Goal: Register for event/course

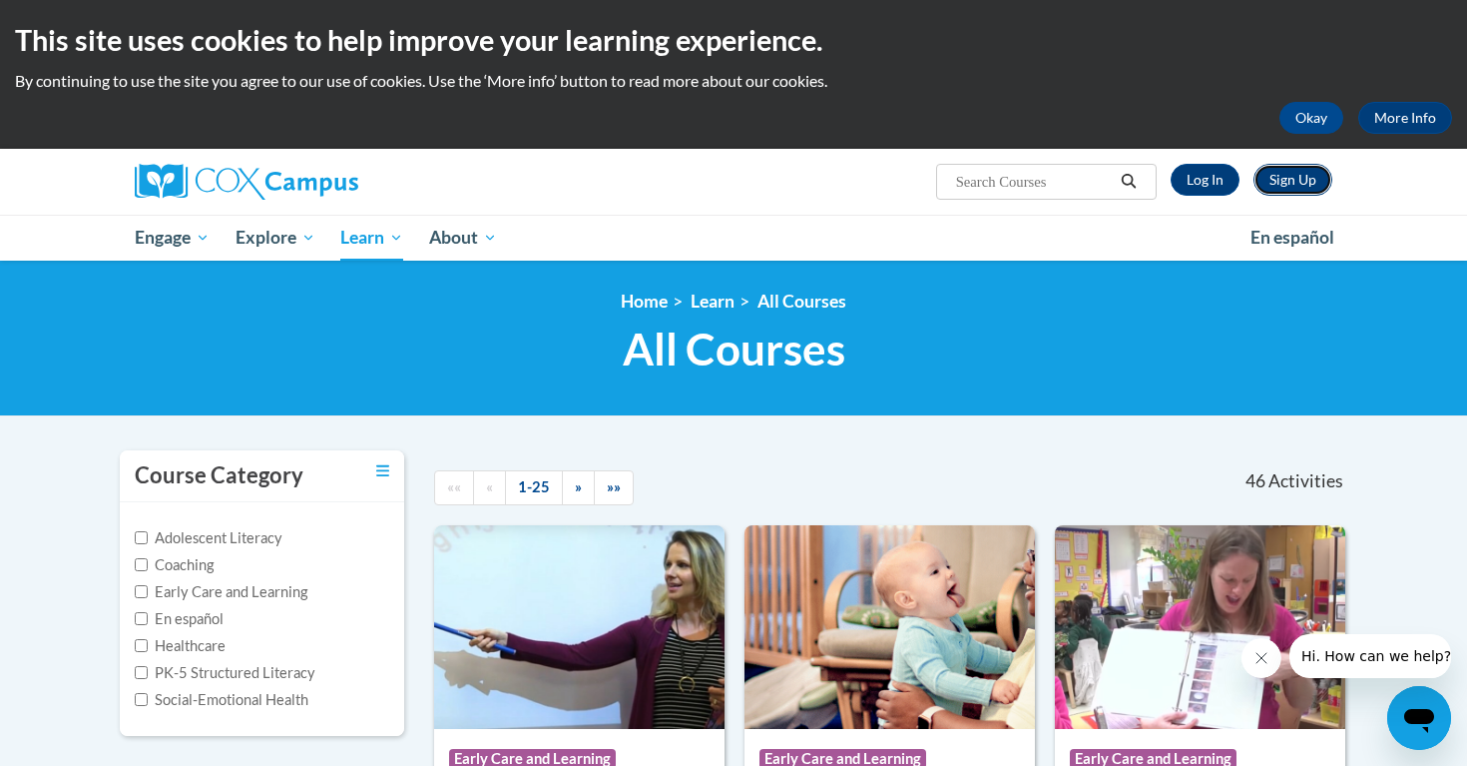
click at [1284, 180] on link "Sign Up" at bounding box center [1293, 180] width 79 height 32
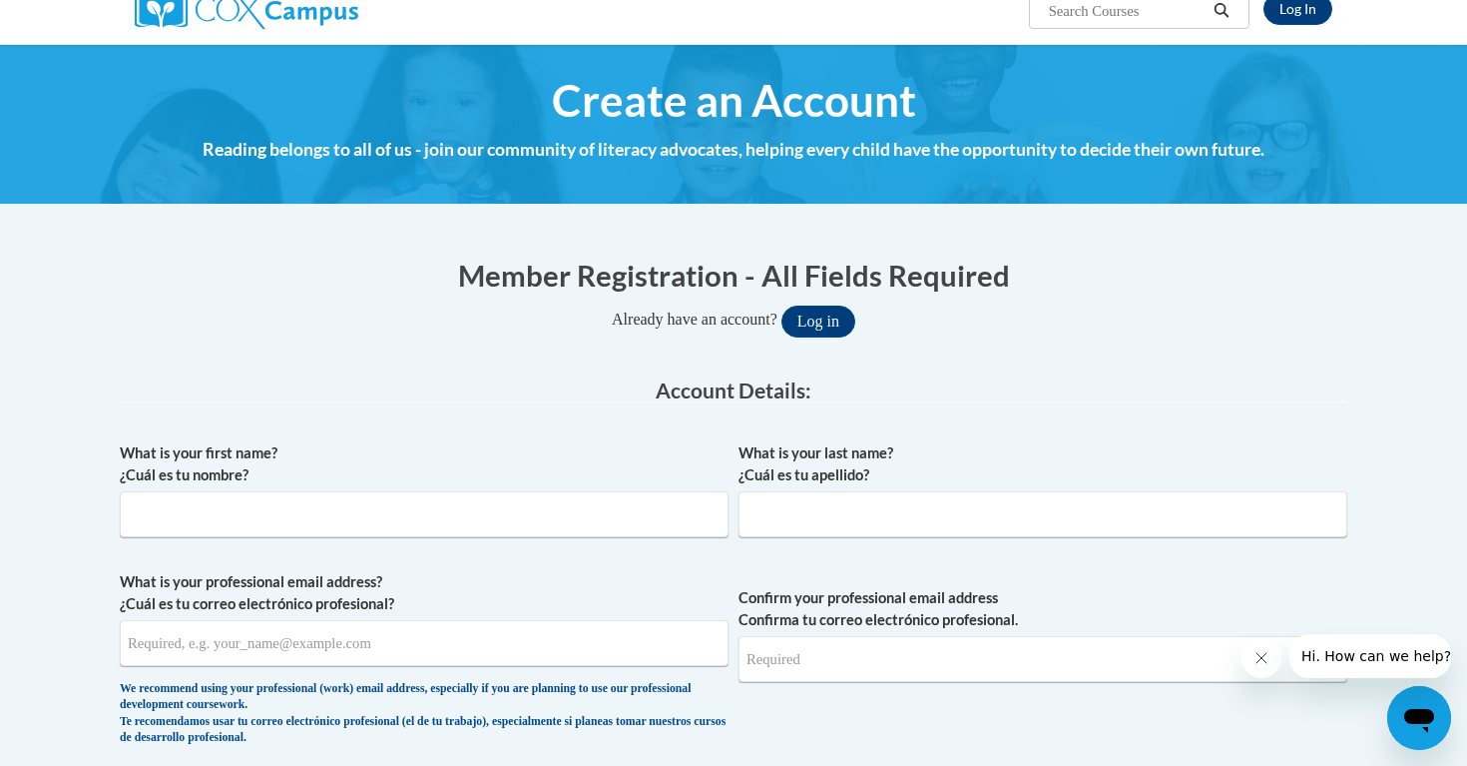
scroll to position [190, 0]
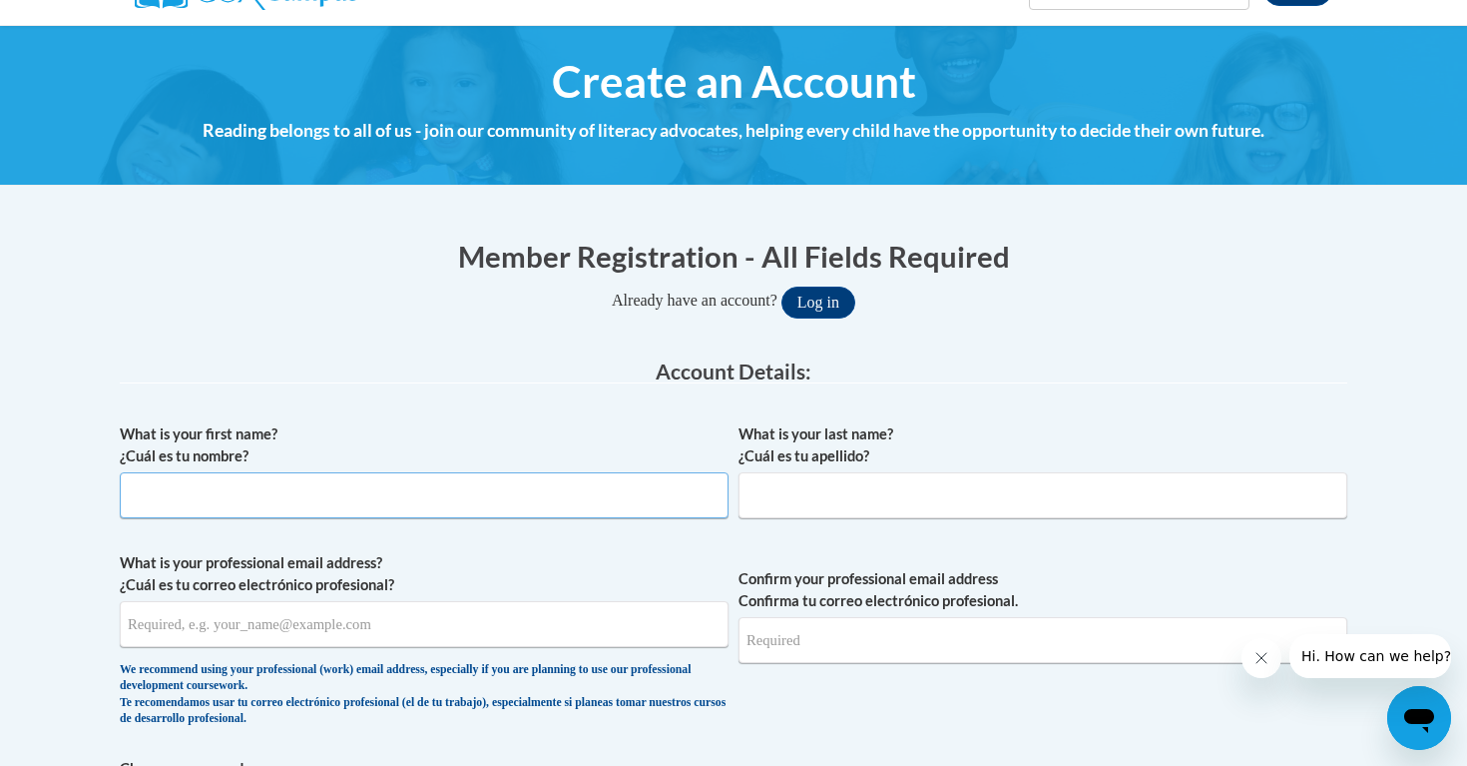
click at [224, 504] on input "What is your first name? ¿Cuál es tu nombre?" at bounding box center [424, 495] width 609 height 46
type input "[PERSON_NAME]"
click at [207, 629] on input "What is your professional email address? ¿Cuál es tu correo electrónico profesi…" at bounding box center [424, 624] width 609 height 46
type input "[EMAIL_ADDRESS][DOMAIN_NAME]"
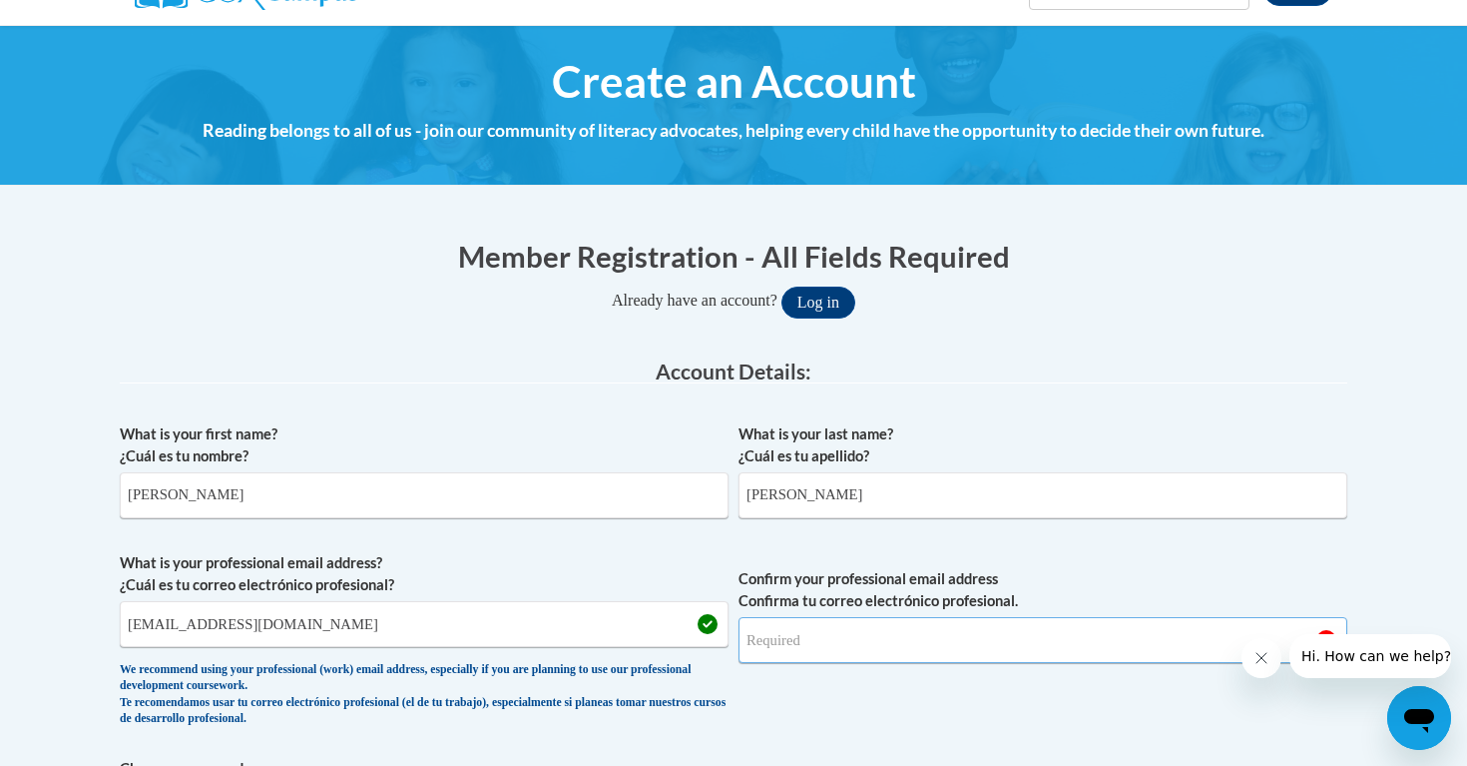
click at [768, 644] on input "Confirm your professional email address Confirma tu correo electrónico profesio…" at bounding box center [1043, 640] width 609 height 46
type input "[EMAIL_ADDRESS][DOMAIN_NAME]"
click at [1021, 693] on span "Confirm your professional email address Confirma tu correo electrónico profesio…" at bounding box center [1043, 644] width 609 height 185
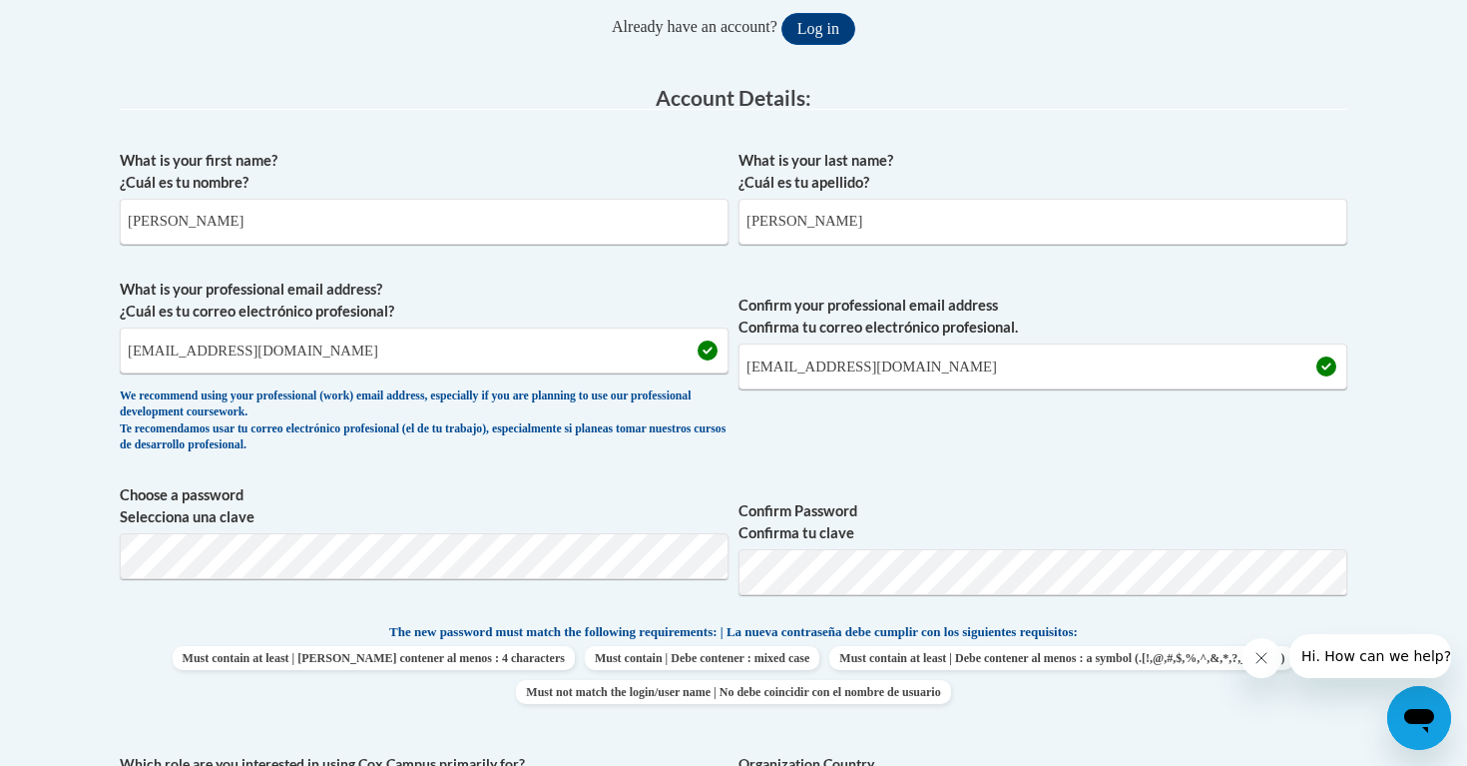
scroll to position [469, 0]
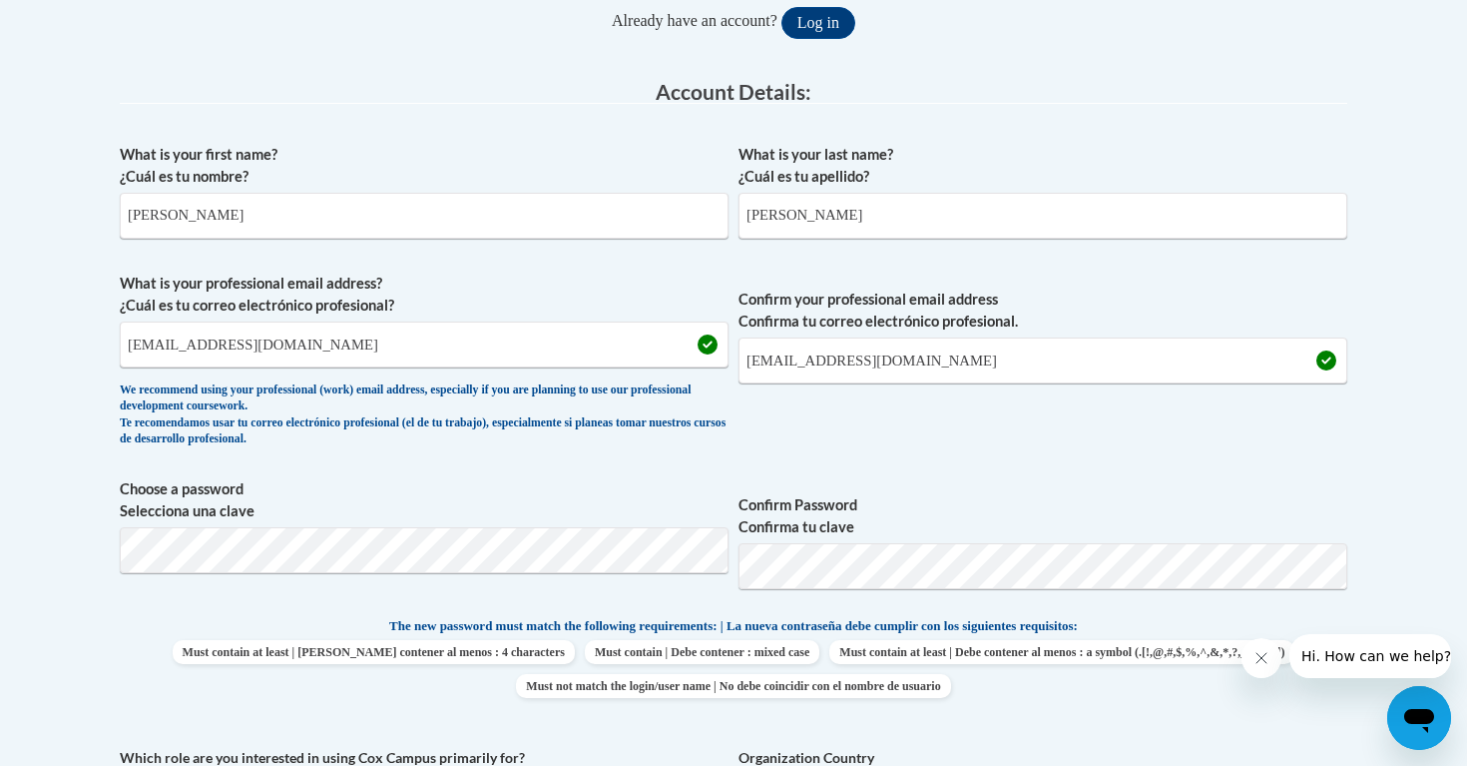
click at [470, 453] on span "What is your professional email address? ¿Cuál es tu correo electrónico profesi…" at bounding box center [424, 364] width 609 height 185
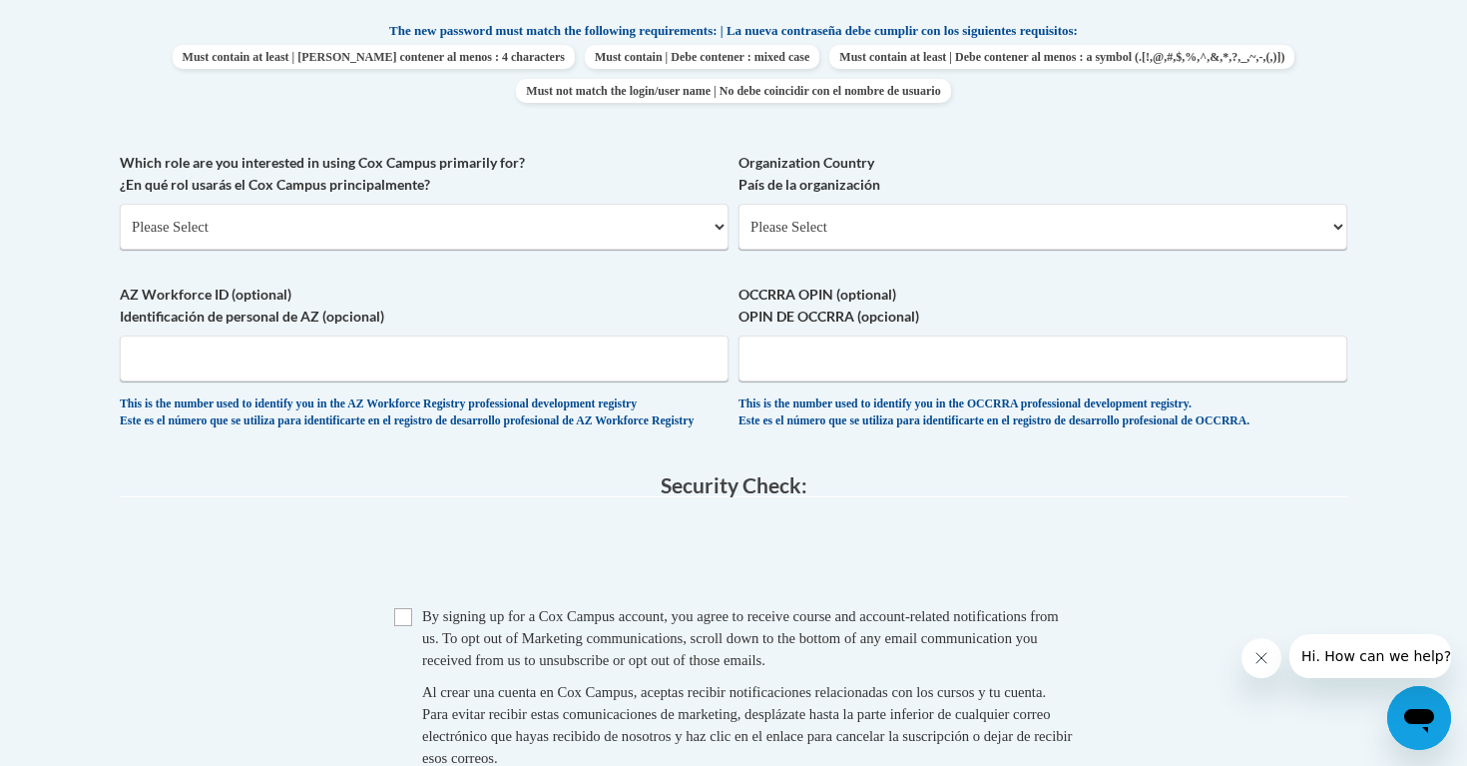
scroll to position [1070, 0]
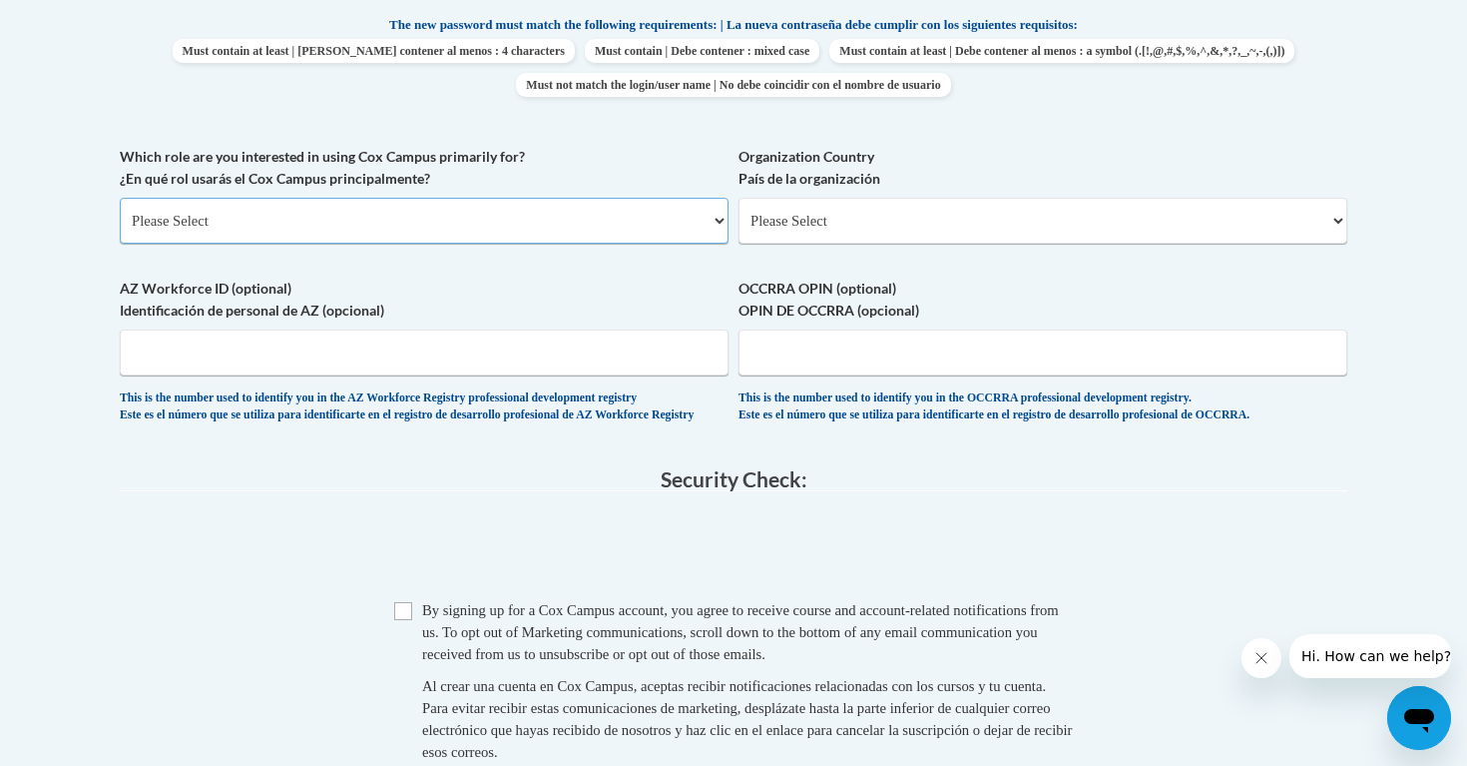
click at [539, 223] on select "Please Select College/University | Colegio/Universidad Community/Nonprofit Part…" at bounding box center [424, 221] width 609 height 46
select select "fbf2d438-af2f-41f8-98f1-81c410e29de3"
click at [120, 198] on select "Please Select College/University | Colegio/Universidad Community/Nonprofit Part…" at bounding box center [424, 221] width 609 height 46
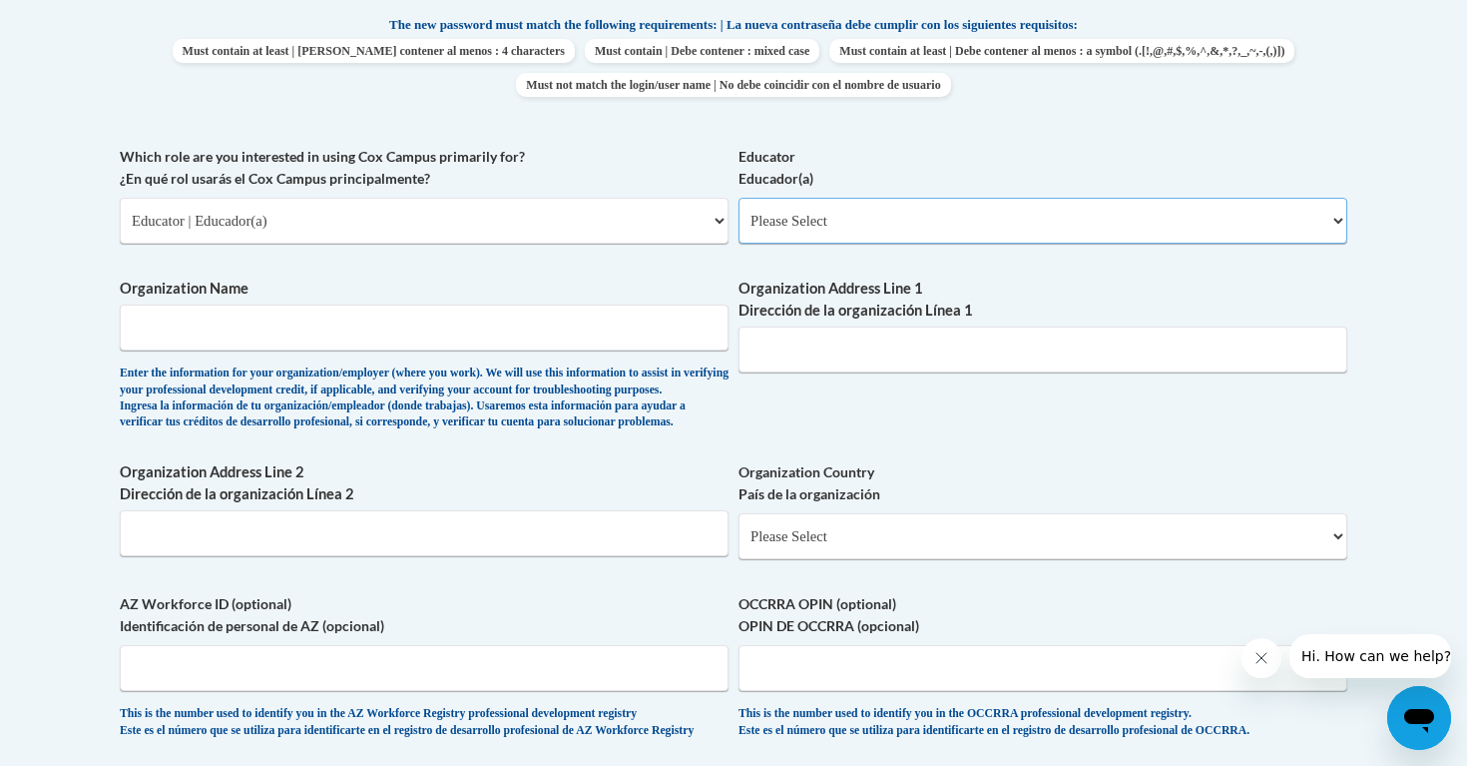
click at [829, 213] on select "Please Select Early Learning/Daycare Teacher/Family Home Care Provider | Maestr…" at bounding box center [1043, 221] width 609 height 46
select select "67563ca1-16dc-4830-a7b3-94a34bed3689"
click at [739, 198] on select "Please Select Early Learning/Daycare Teacher/Family Home Care Provider | Maestr…" at bounding box center [1043, 221] width 609 height 46
click at [617, 327] on input "Organization Name" at bounding box center [424, 327] width 609 height 46
type input "Columbus City Schools"
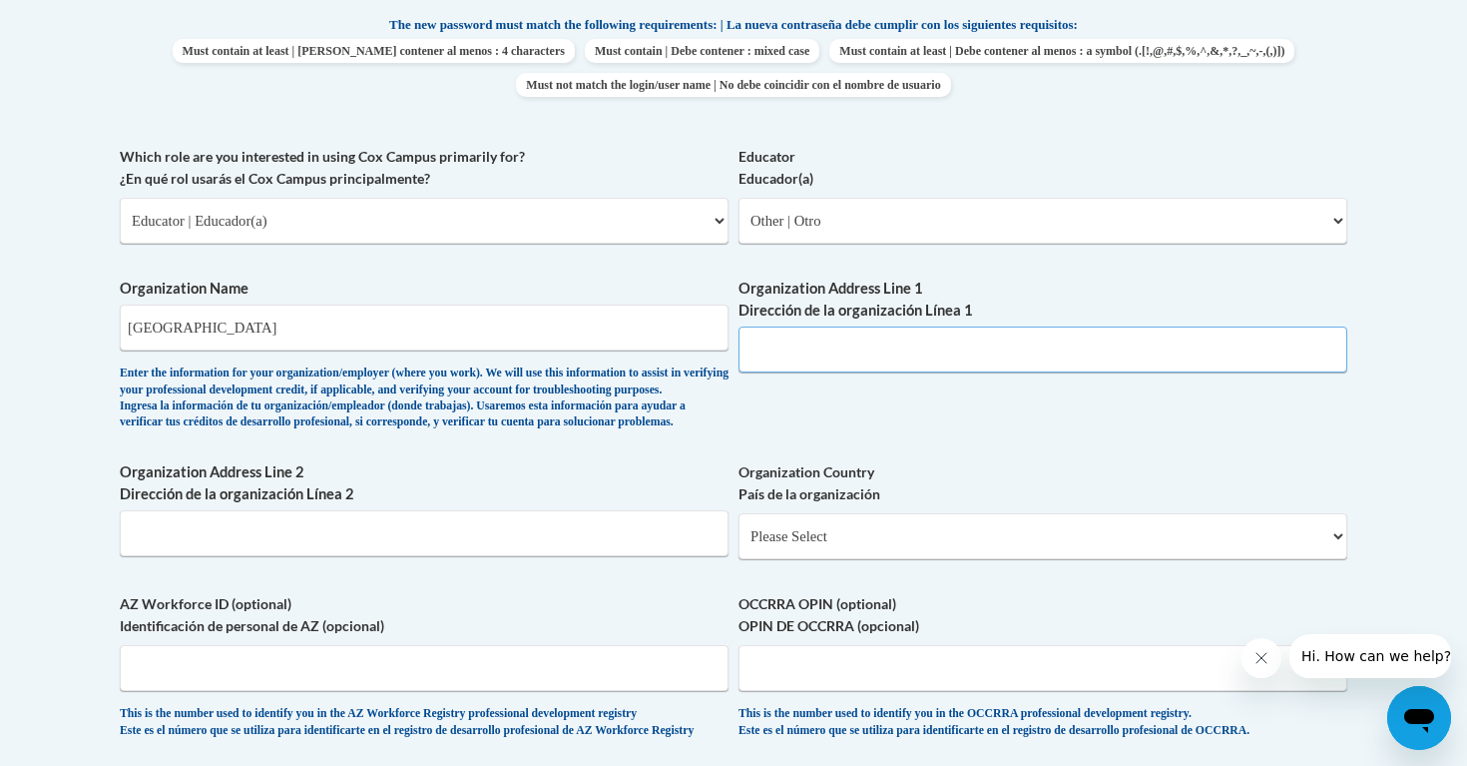
click at [803, 360] on input "Organization Address Line 1 Dirección de la organización Línea 1" at bounding box center [1043, 349] width 609 height 46
type input "270 E State St"
click at [1221, 559] on select "Please Select United States | Estados Unidos Outside of the United States | Fue…" at bounding box center [1043, 536] width 609 height 46
select select "ad49bcad-a171-4b2e-b99c-48b446064914"
click at [739, 545] on select "Please Select United States | Estados Unidos Outside of the United States | Fue…" at bounding box center [1043, 536] width 609 height 46
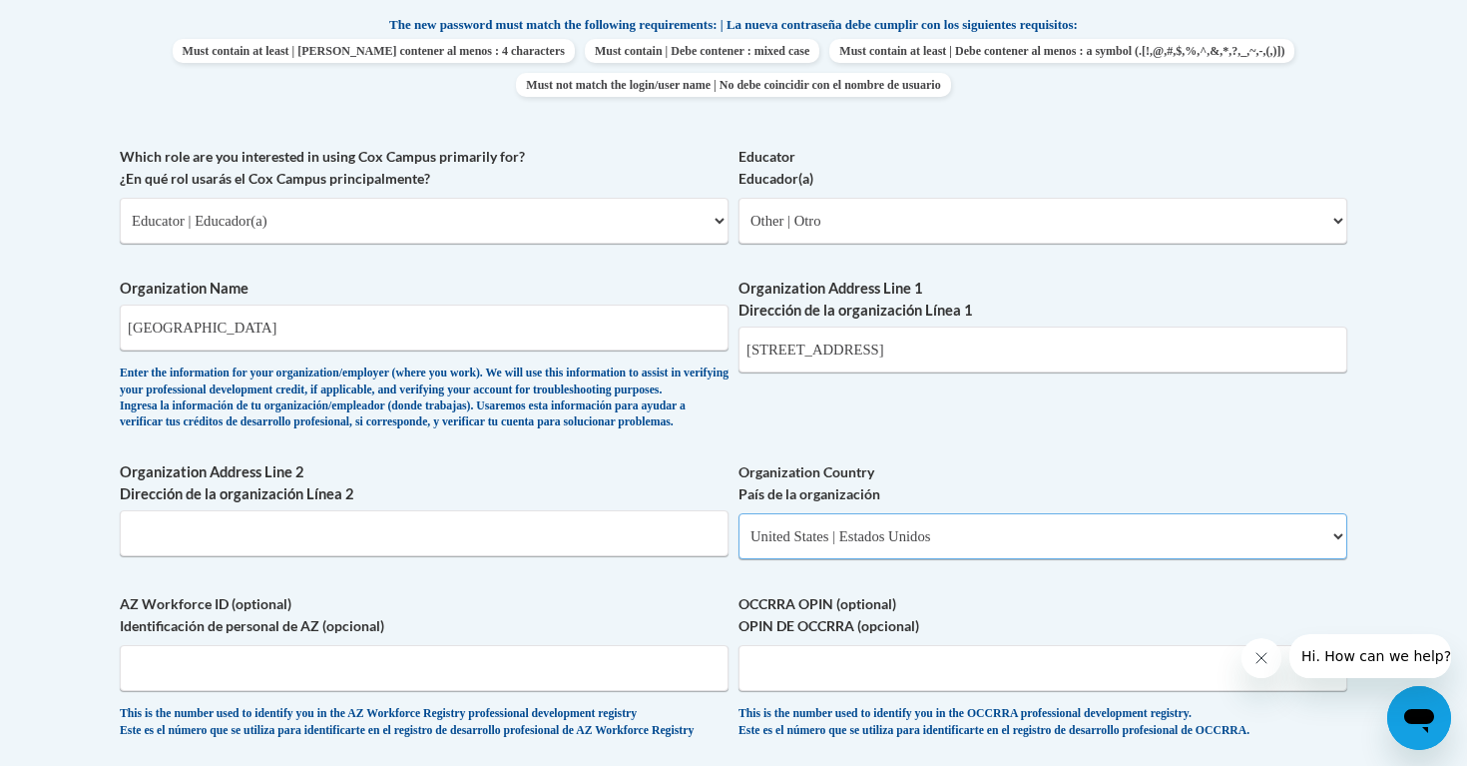
select select
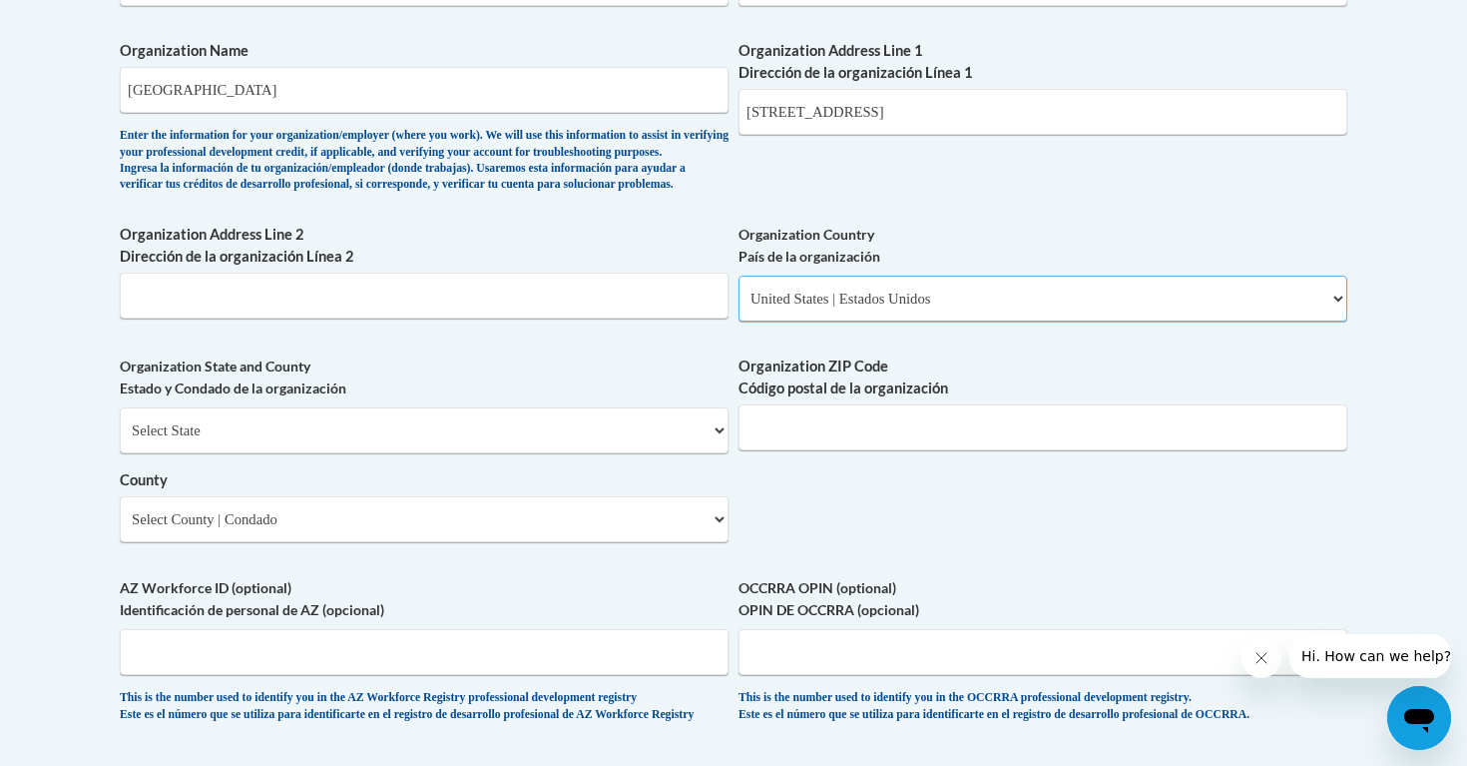
scroll to position [1316, 0]
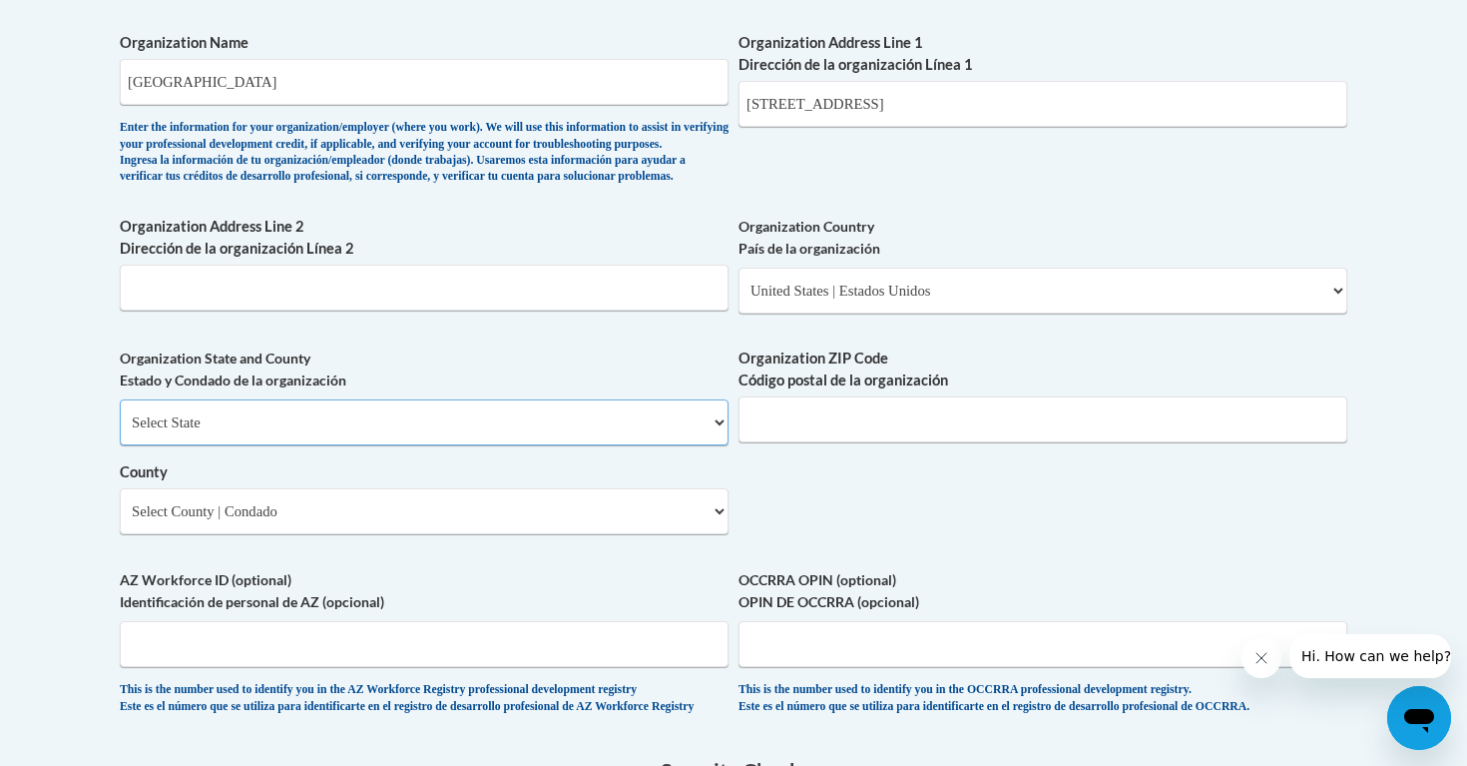
click at [716, 445] on select "Select State Alabama Alaska Arizona Arkansas California Colorado Connecticut De…" at bounding box center [424, 422] width 609 height 46
select select "Ohio"
click at [120, 432] on select "Select State Alabama Alaska Arizona Arkansas California Colorado Connecticut De…" at bounding box center [424, 422] width 609 height 46
click at [717, 534] on select "Select County Adams Allen Ashland Ashtabula Athens Auglaize Belmont Brown Butle…" at bounding box center [424, 511] width 609 height 46
select select "Franklin"
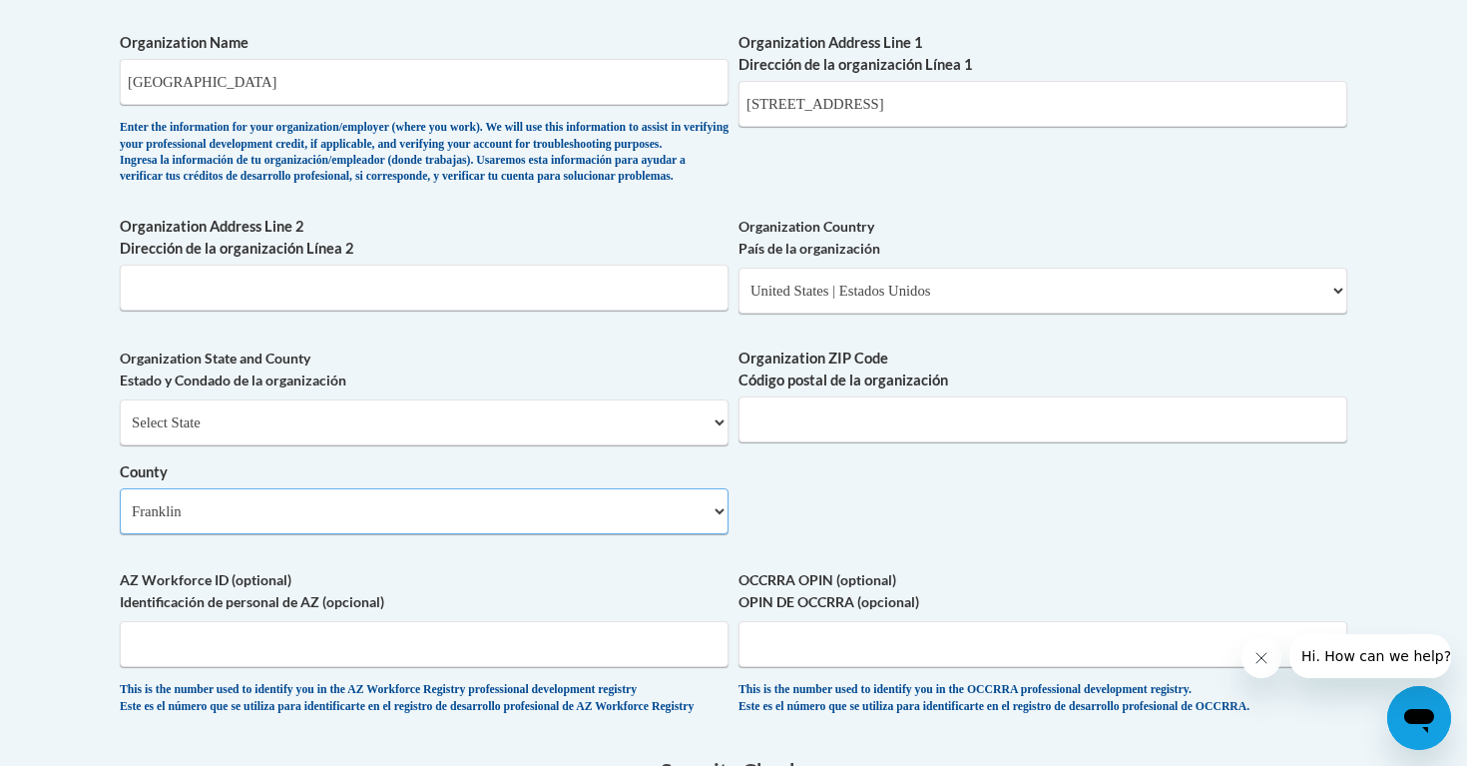
click at [120, 521] on select "Select County Adams Allen Ashland Ashtabula Athens Auglaize Belmont Brown Butle…" at bounding box center [424, 511] width 609 height 46
click at [829, 442] on input "Organization ZIP Code Código postal de la organización" at bounding box center [1043, 419] width 609 height 46
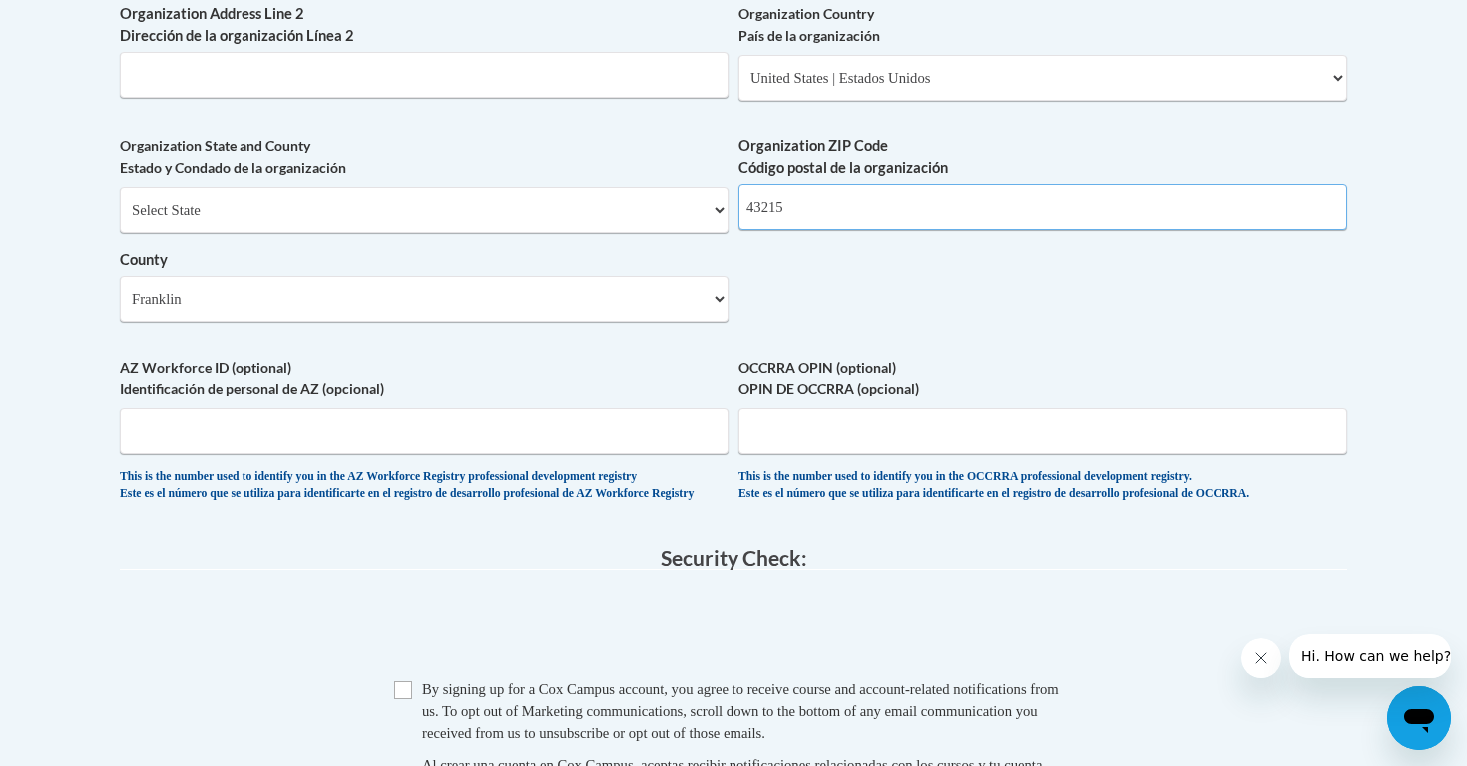
scroll to position [1531, 0]
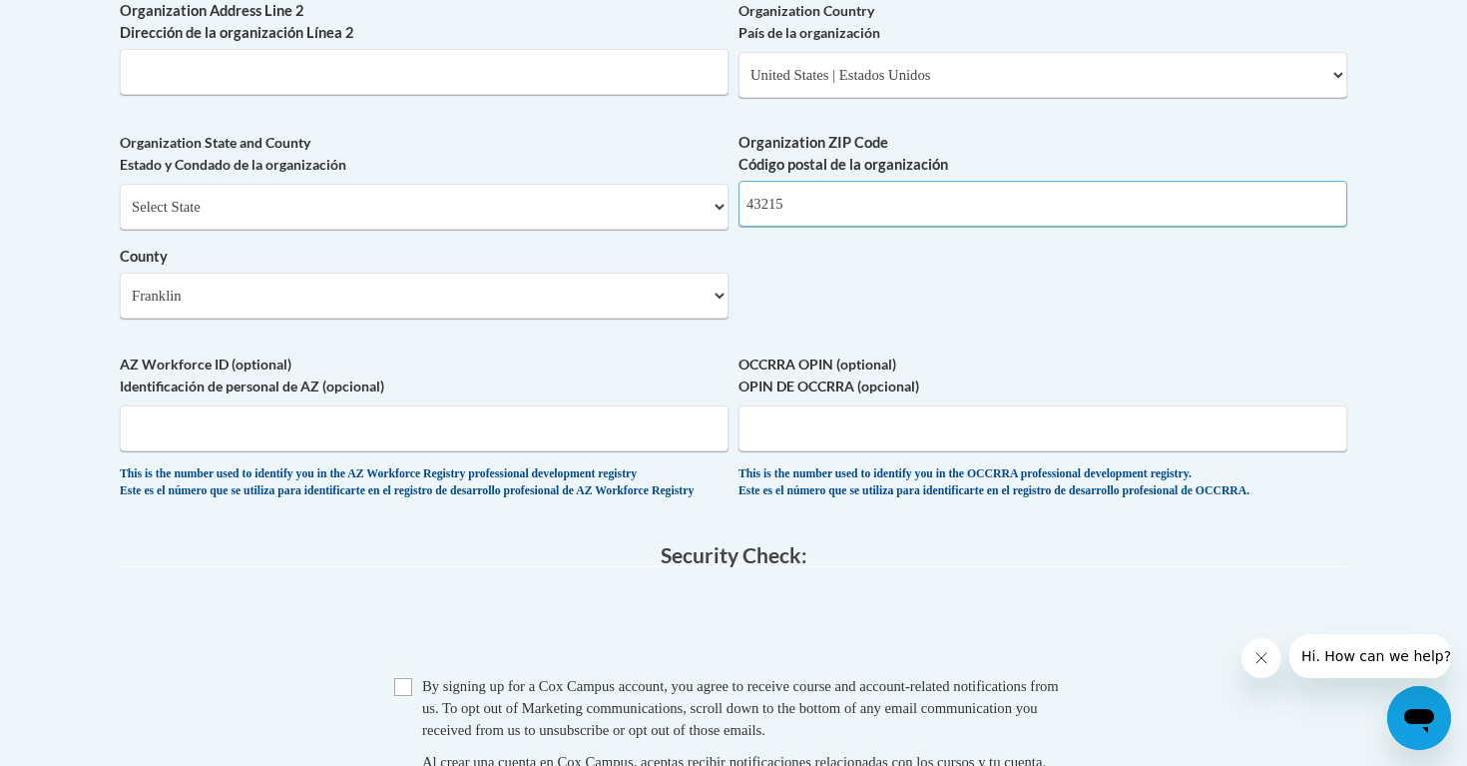
type input "43215"
click at [531, 397] on label "AZ Workforce ID (optional) Identificación de personal de AZ (opcional)" at bounding box center [424, 375] width 609 height 44
click at [531, 405] on input "AZ Workforce ID (optional) Identificación de personal de AZ (opcional)" at bounding box center [424, 428] width 609 height 46
click at [799, 451] on input "OCCRRA OPIN (optional) OPIN DE OCCRRA (opcional)" at bounding box center [1043, 428] width 609 height 46
type input "1145-8301"
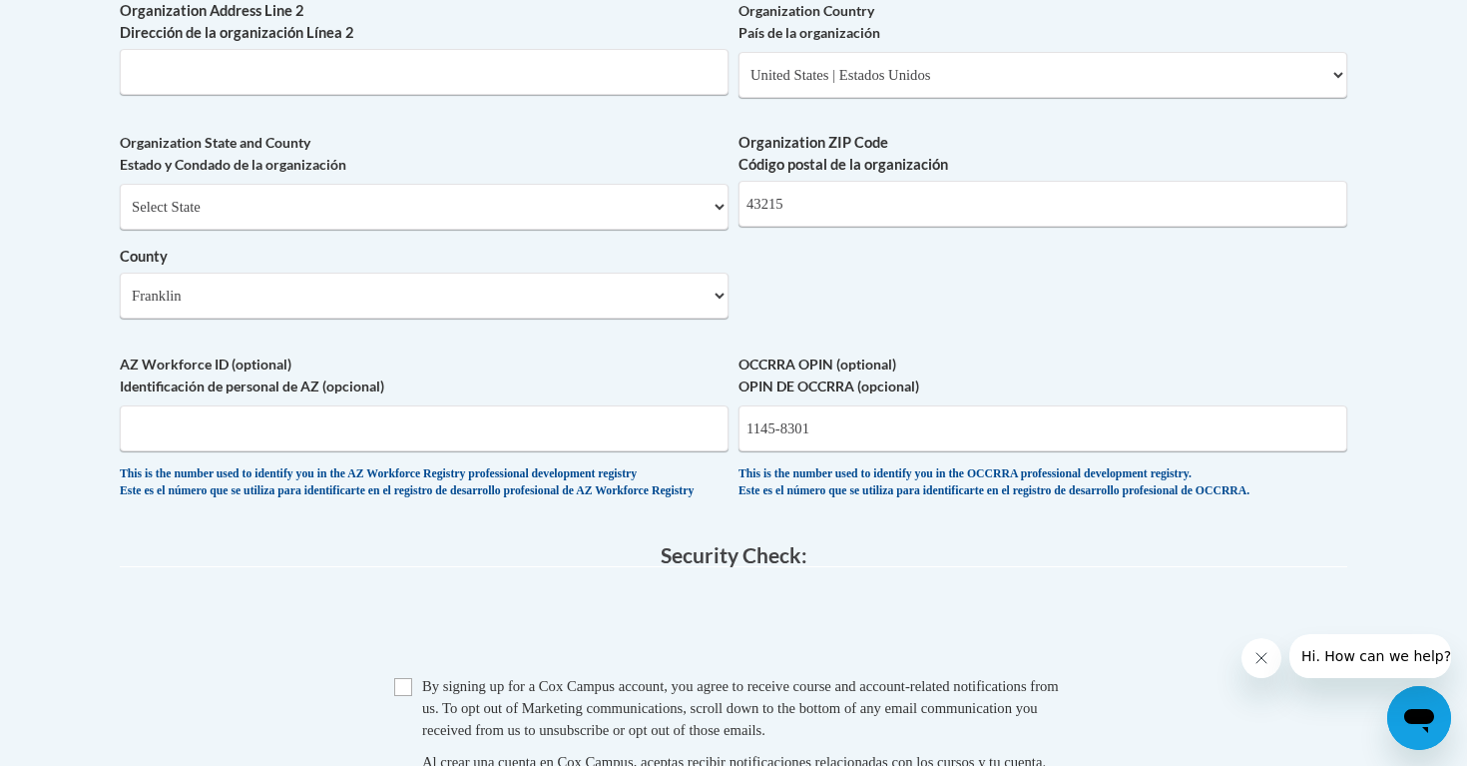
click at [405, 696] on input "Checkbox" at bounding box center [403, 687] width 18 height 18
checkbox input "true"
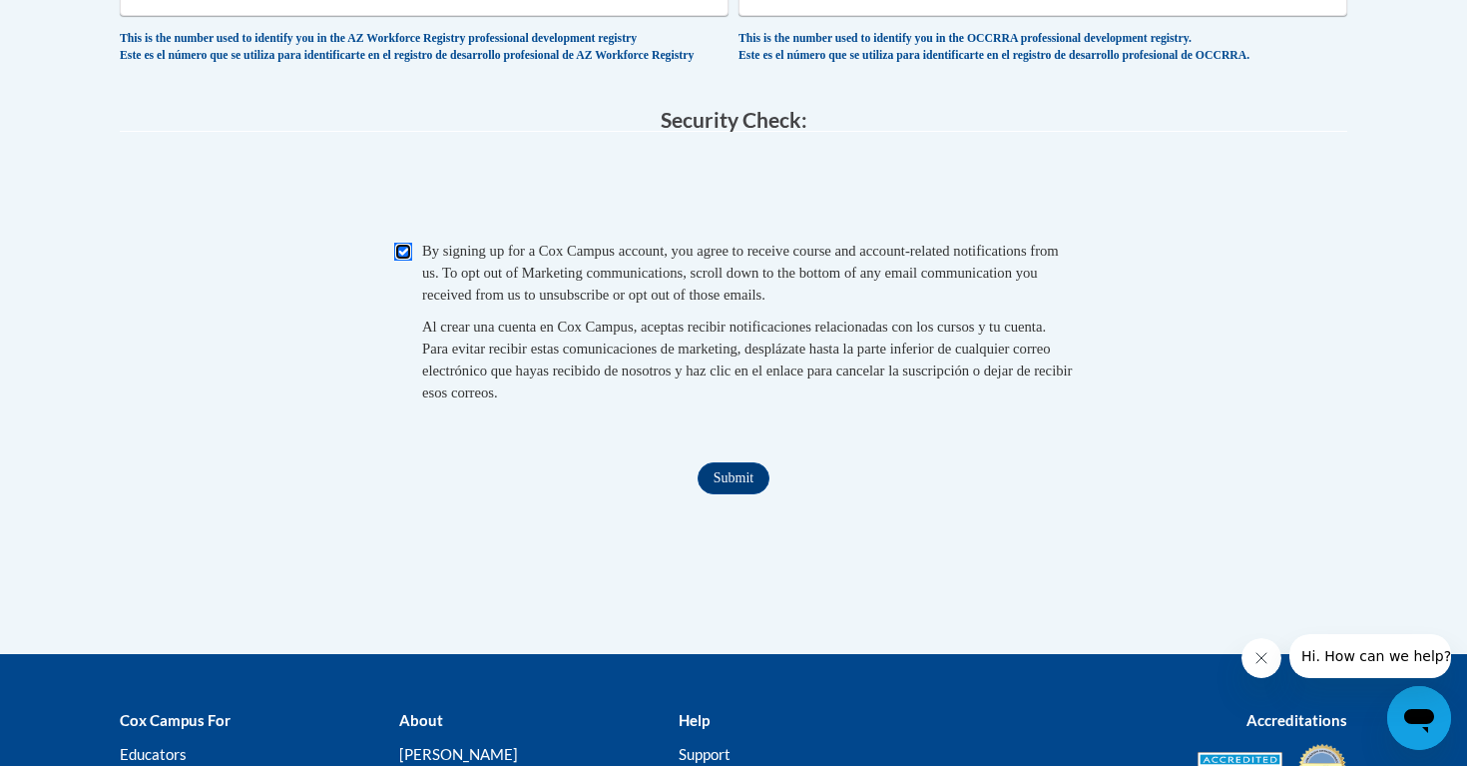
scroll to position [1971, 0]
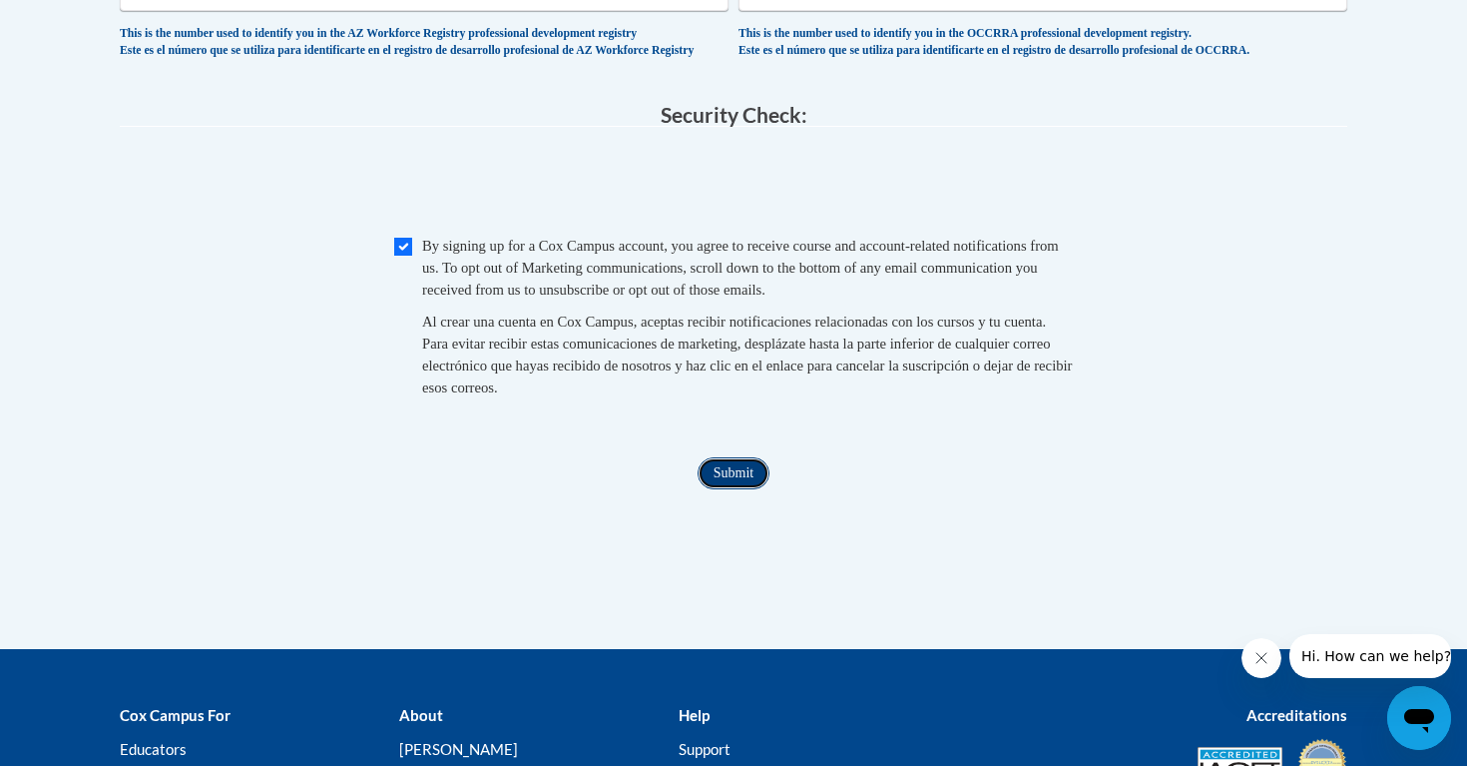
click at [729, 489] on input "Submit" at bounding box center [734, 473] width 72 height 32
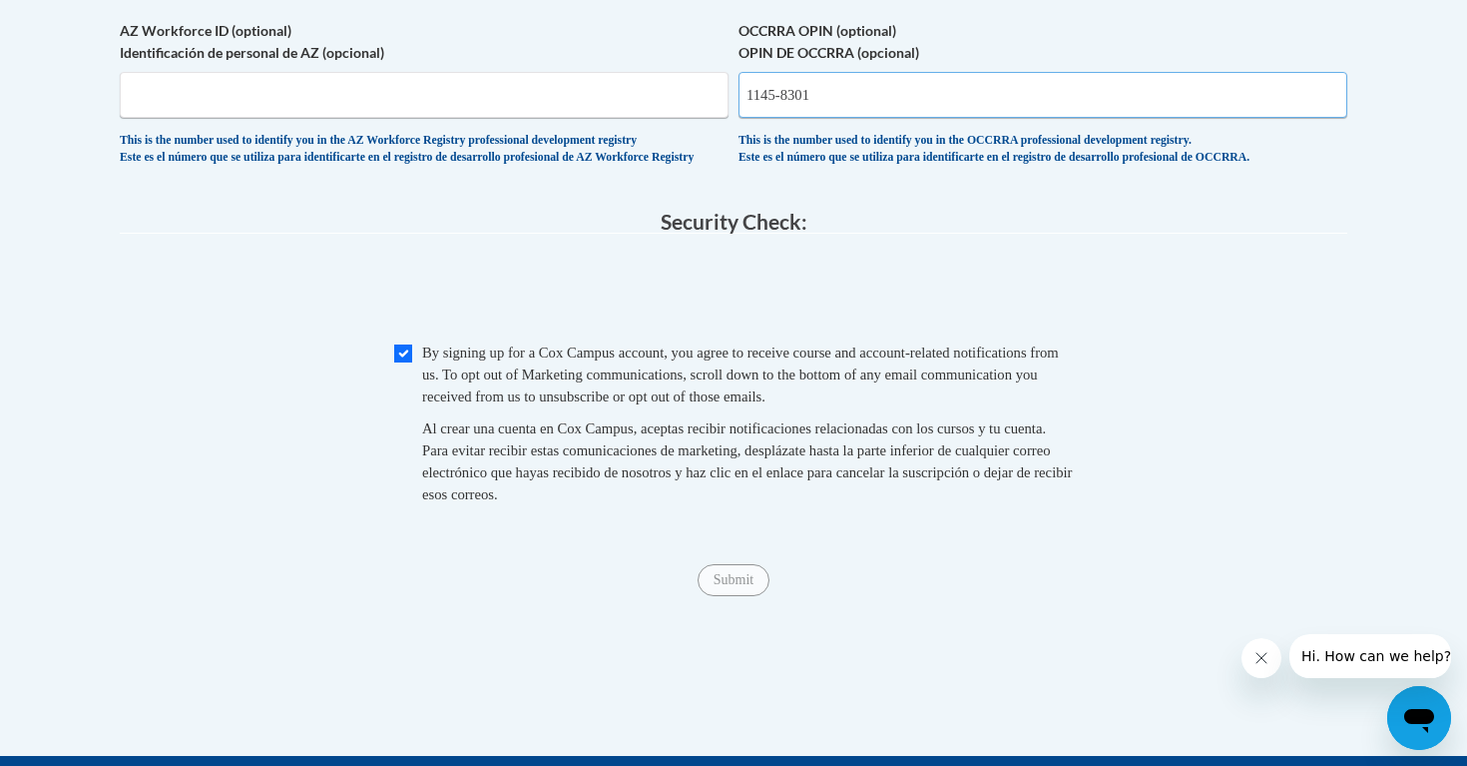
scroll to position [1863, 0]
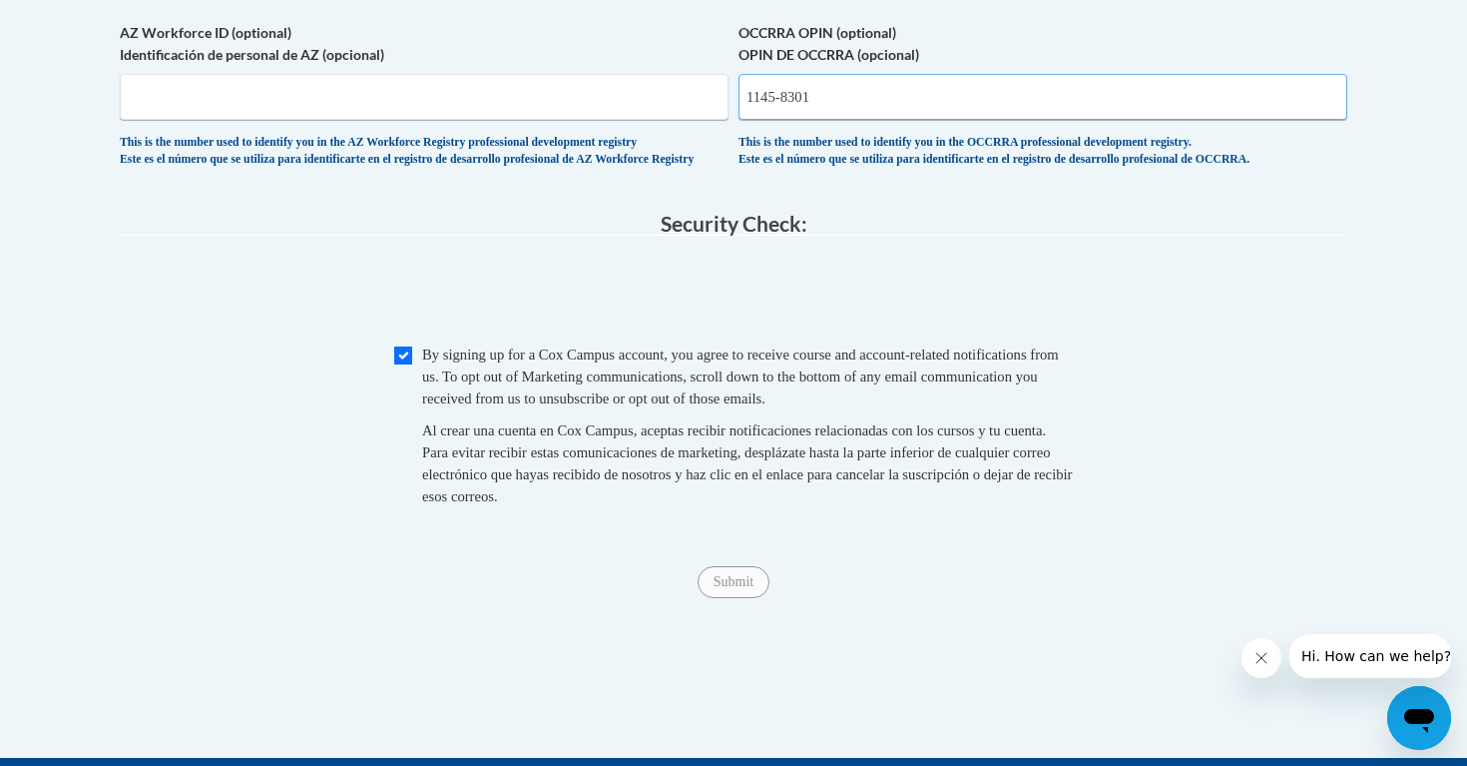
click at [785, 120] on input "1145-8301" at bounding box center [1043, 97] width 609 height 46
type input "11458301"
click at [720, 598] on input "Submit" at bounding box center [734, 582] width 72 height 32
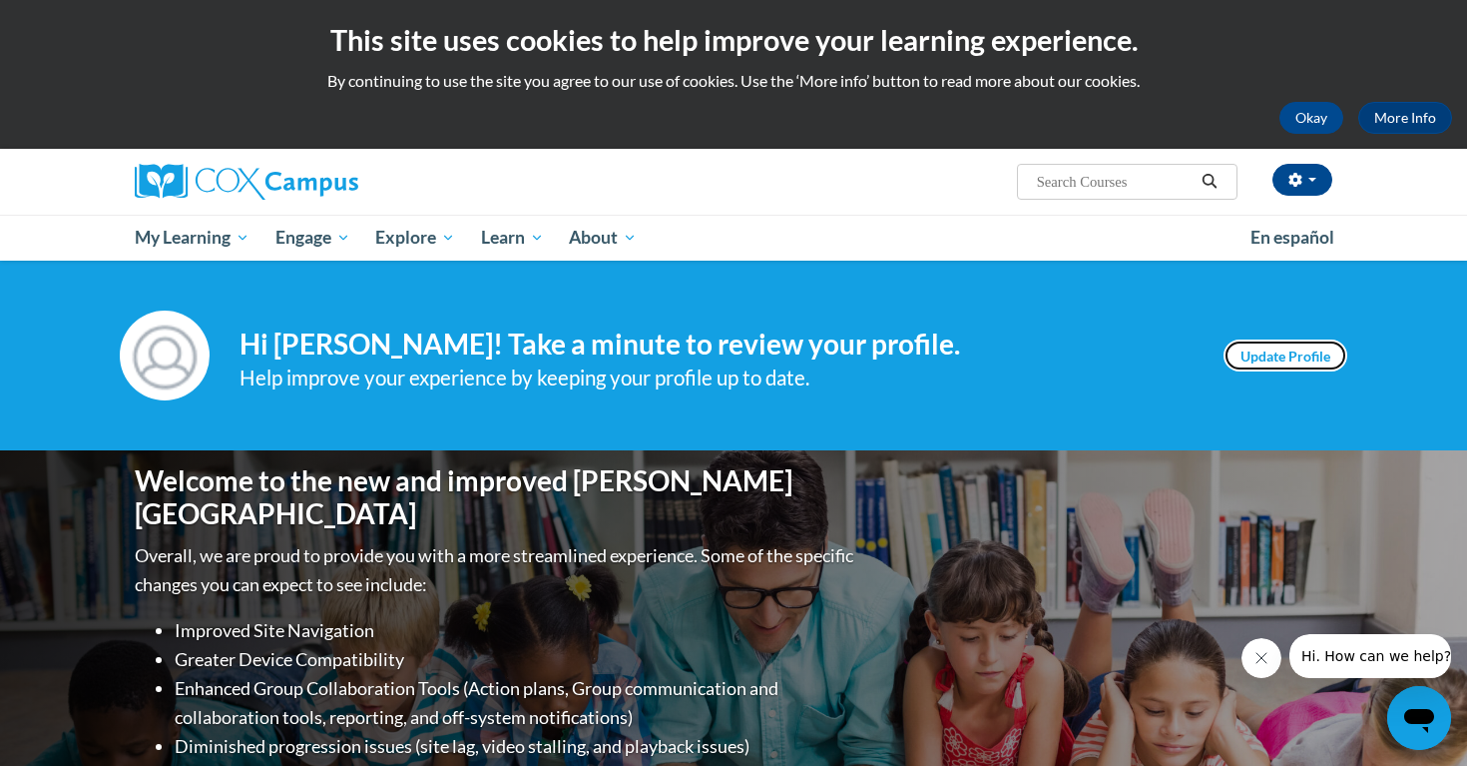
click at [1279, 352] on link "Update Profile" at bounding box center [1286, 355] width 124 height 32
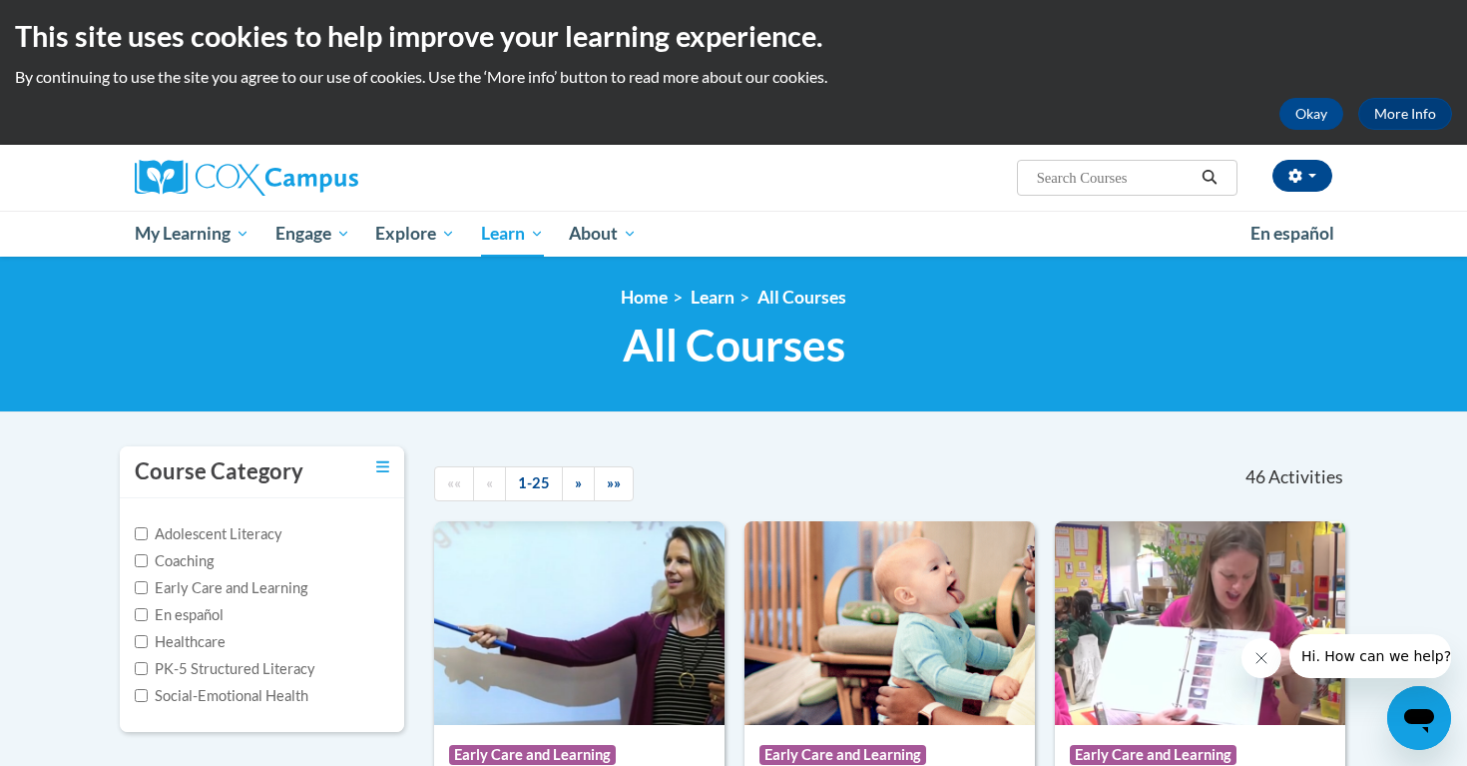
scroll to position [7, 0]
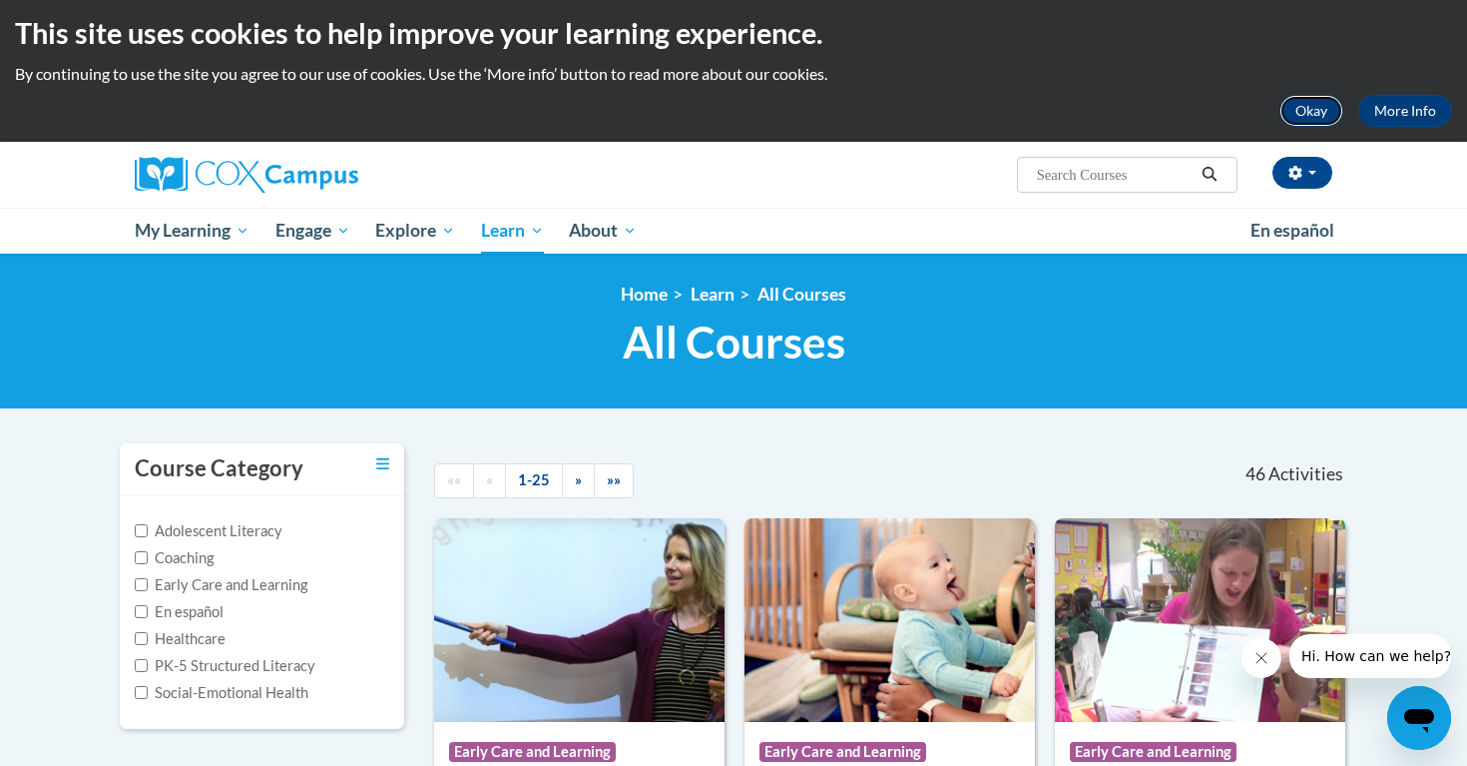
click at [1326, 111] on button "Okay" at bounding box center [1312, 111] width 64 height 32
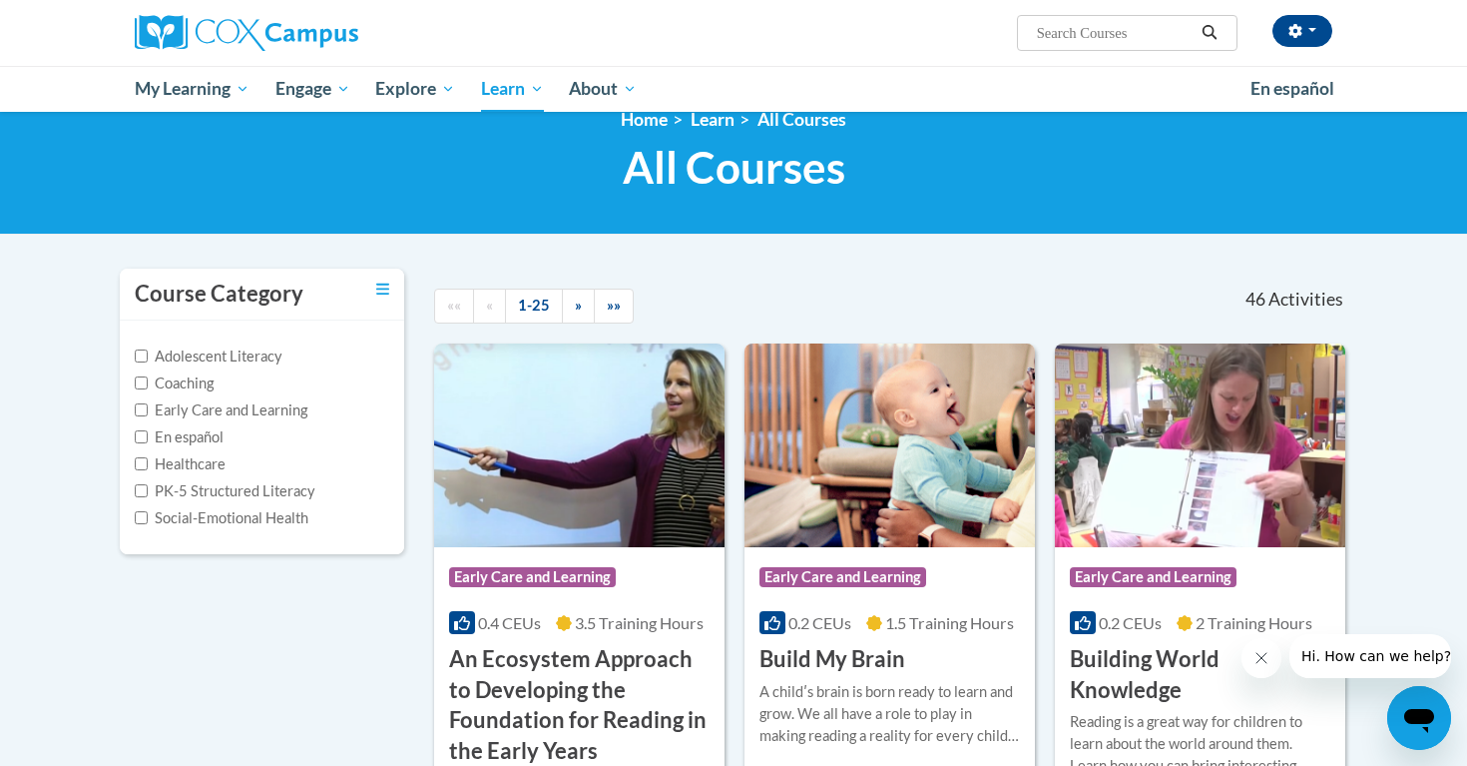
scroll to position [32, 0]
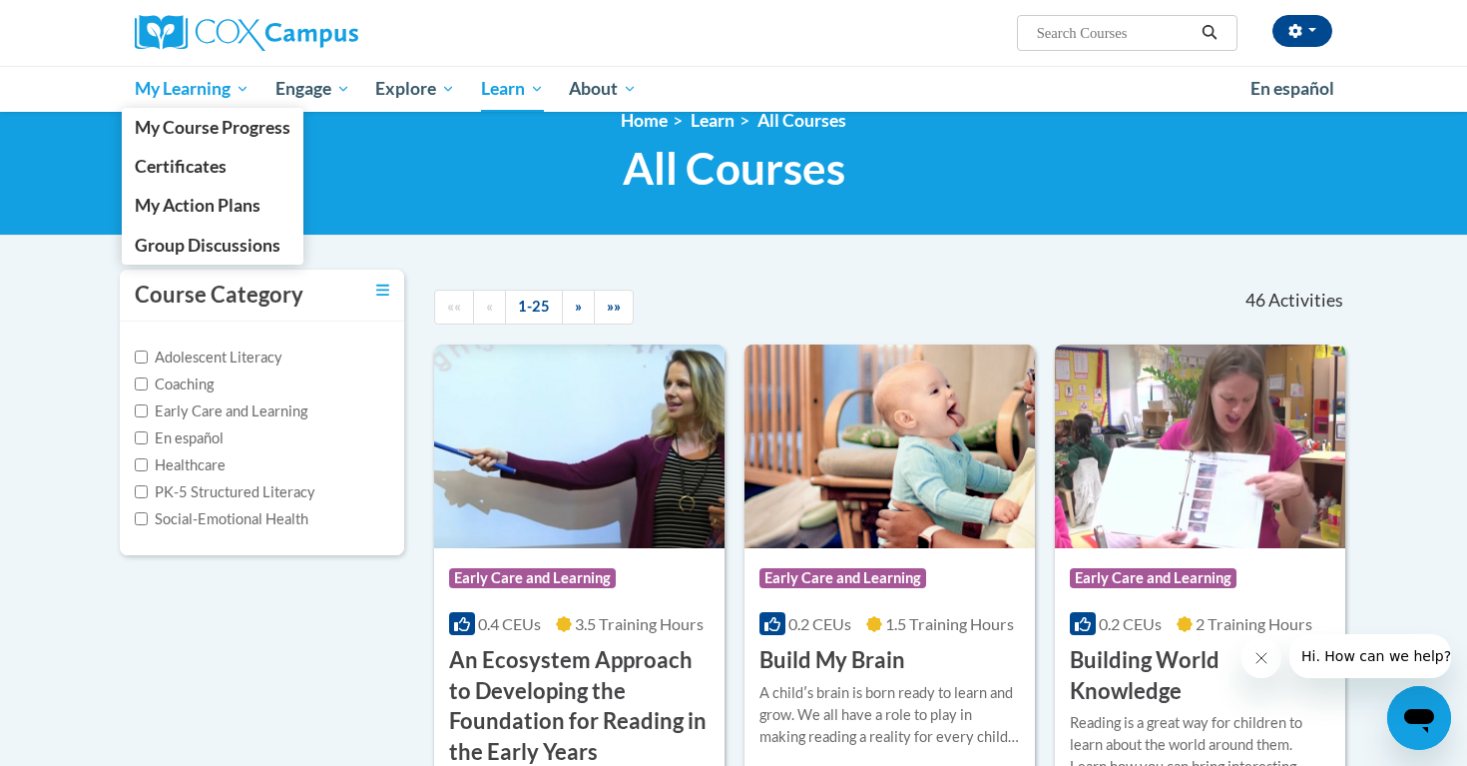
click at [220, 90] on span "My Learning" at bounding box center [192, 89] width 115 height 24
click at [200, 93] on span "My Learning" at bounding box center [192, 89] width 115 height 24
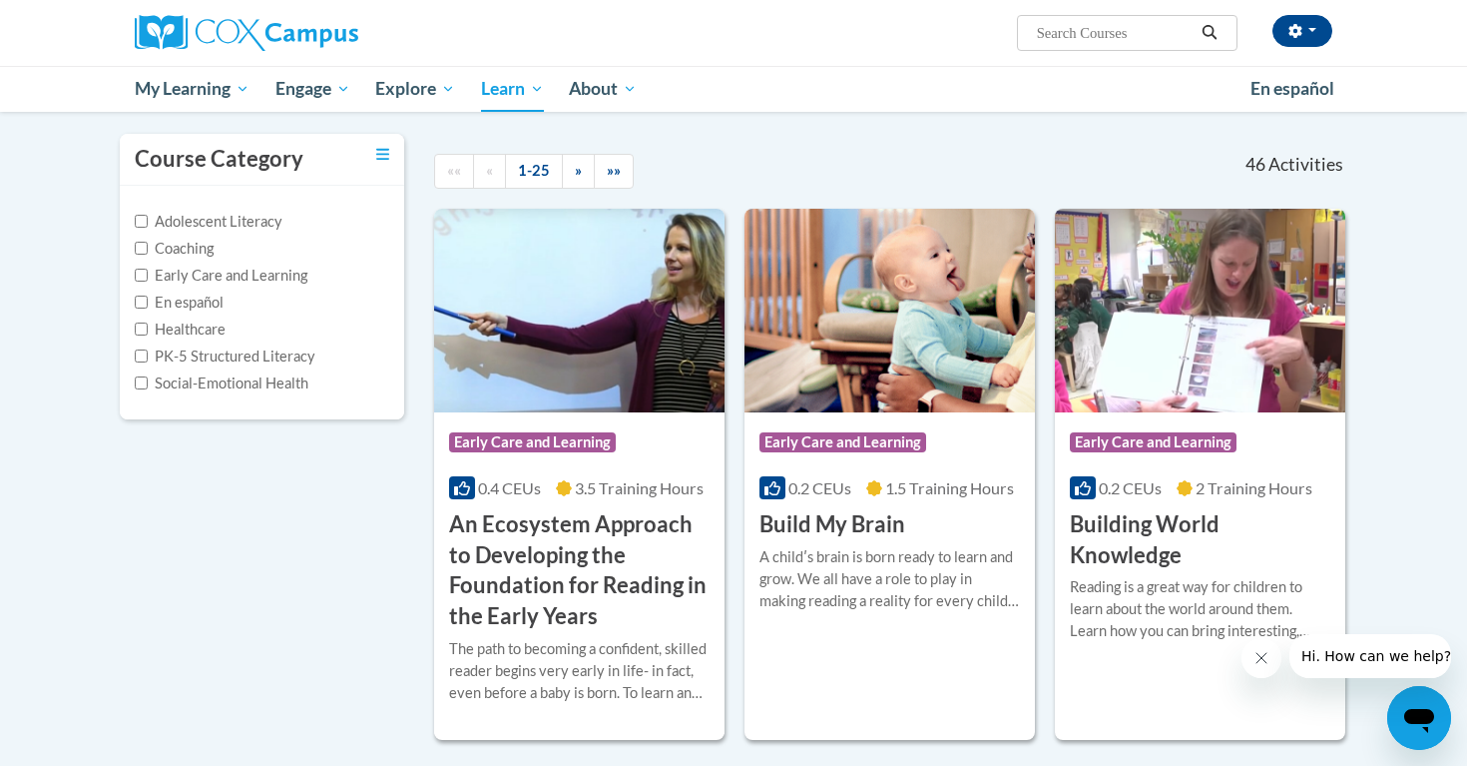
scroll to position [175, 0]
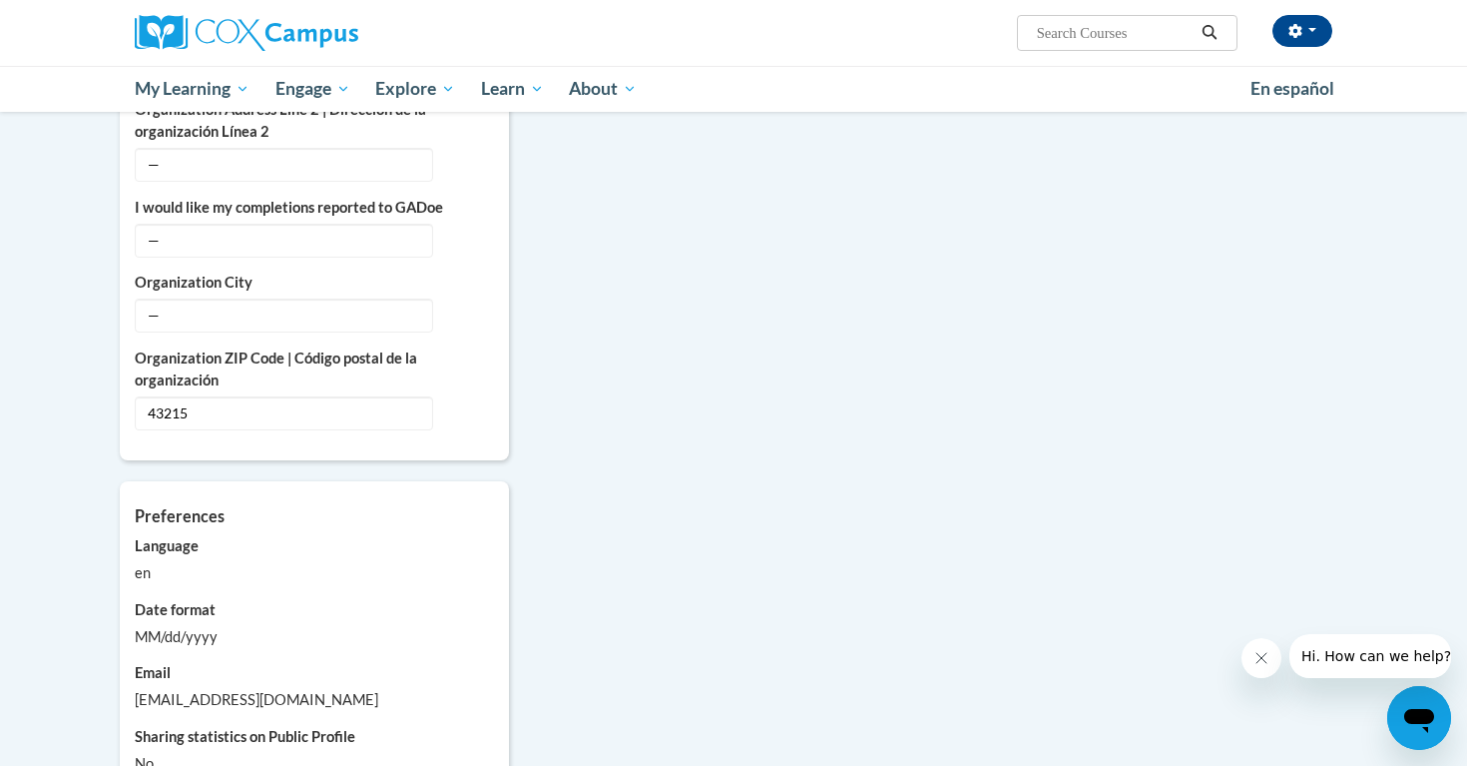
scroll to position [1395, 0]
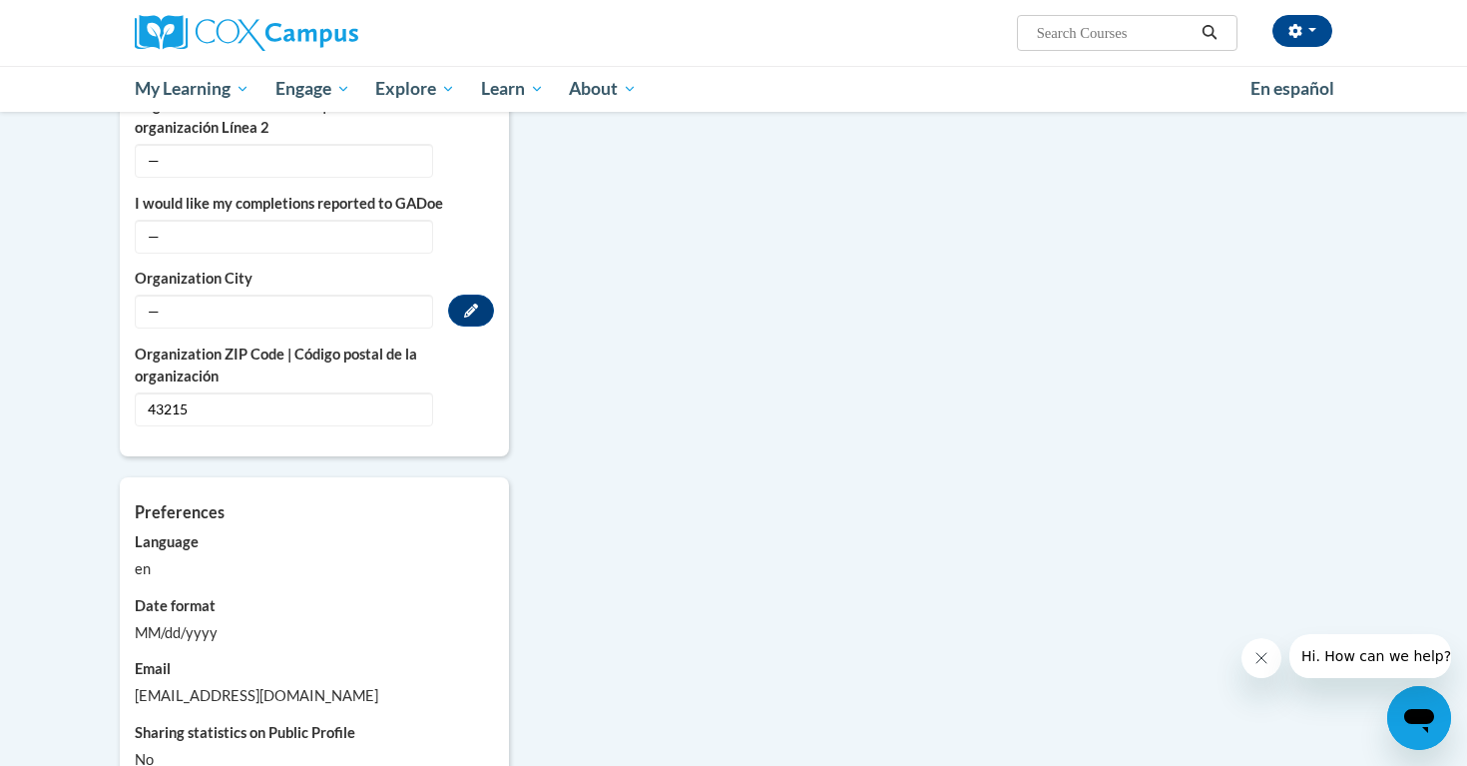
click at [234, 294] on span "—" at bounding box center [284, 311] width 298 height 34
click at [470, 303] on icon "Custom profile fields" at bounding box center [471, 310] width 14 height 14
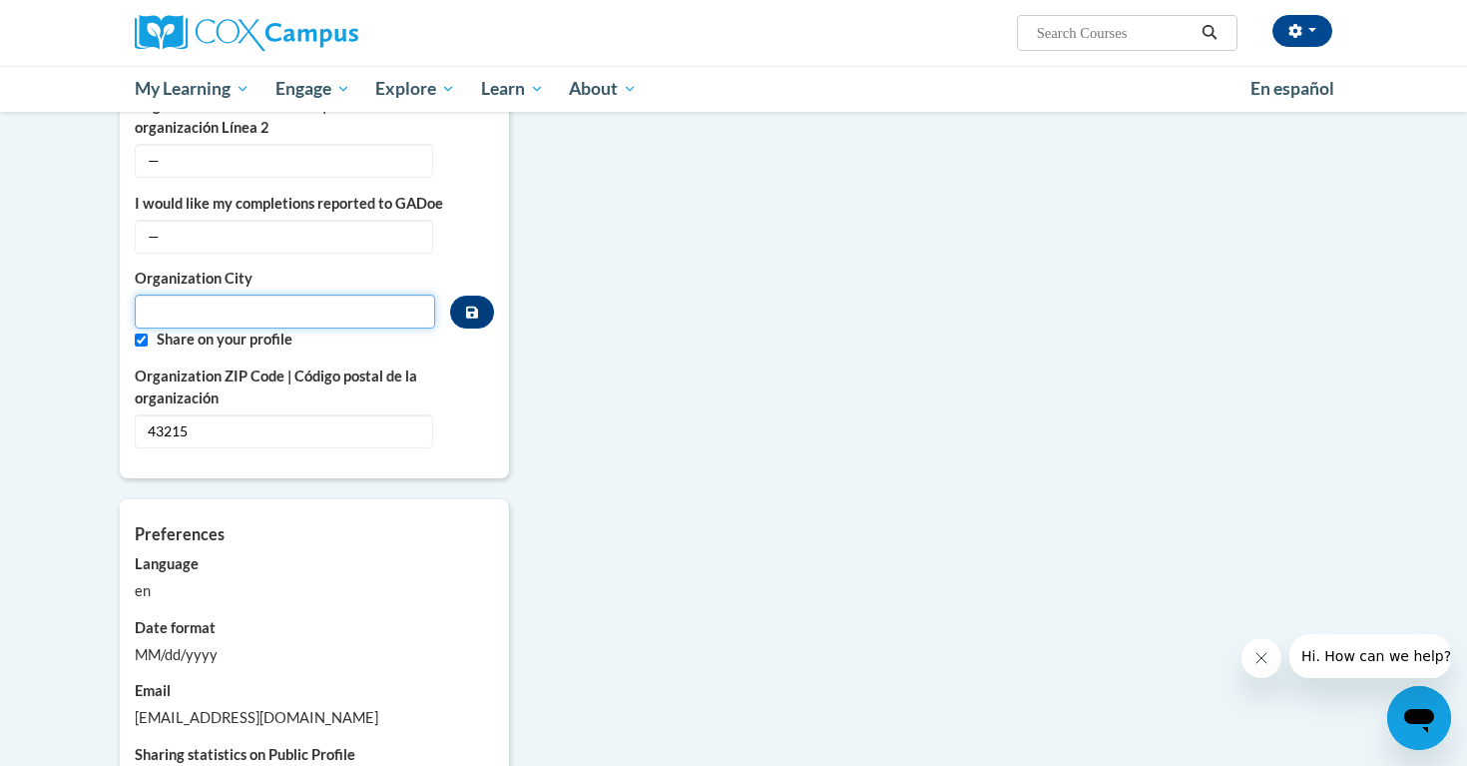
click at [249, 294] on input "Metadata input" at bounding box center [285, 311] width 300 height 34
type input "Columbus"
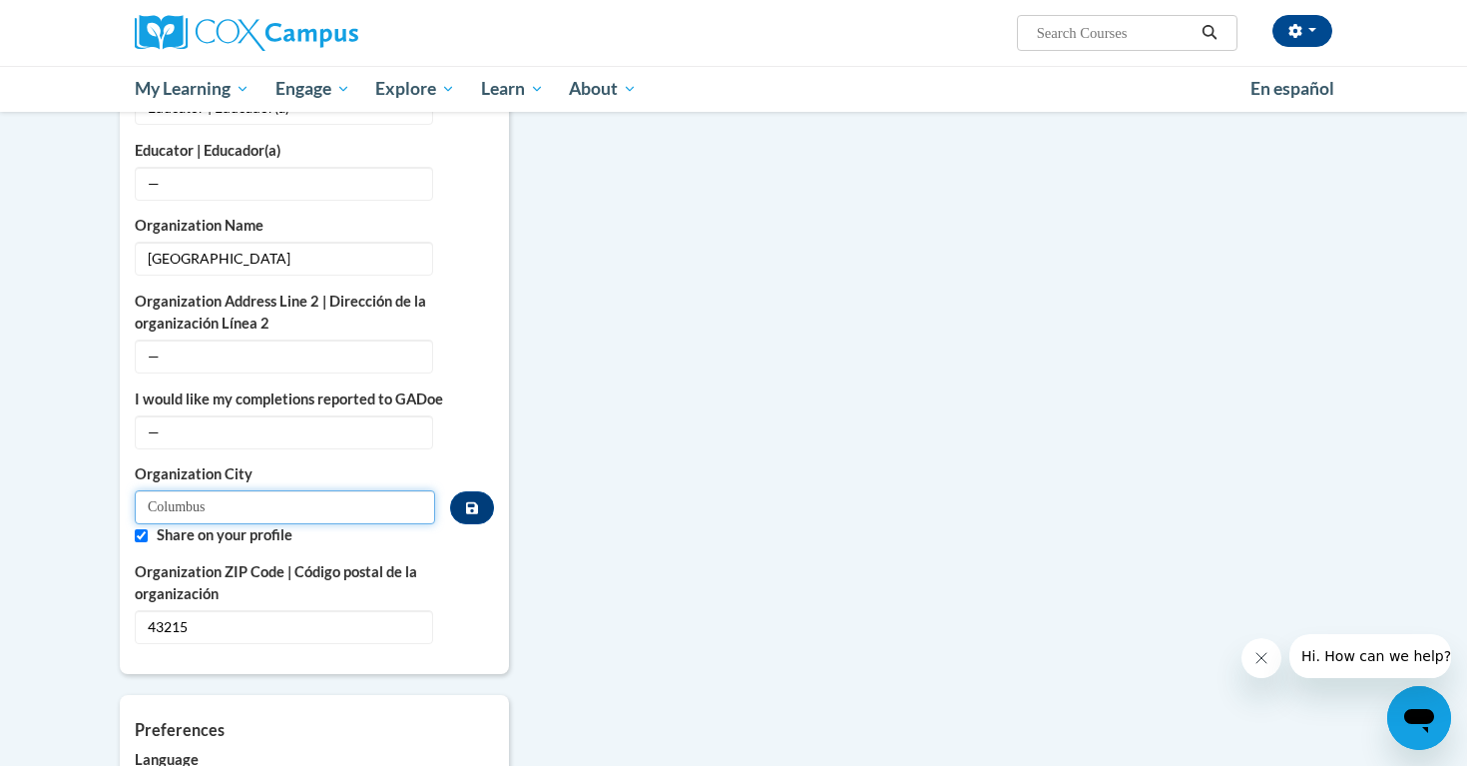
scroll to position [1205, 0]
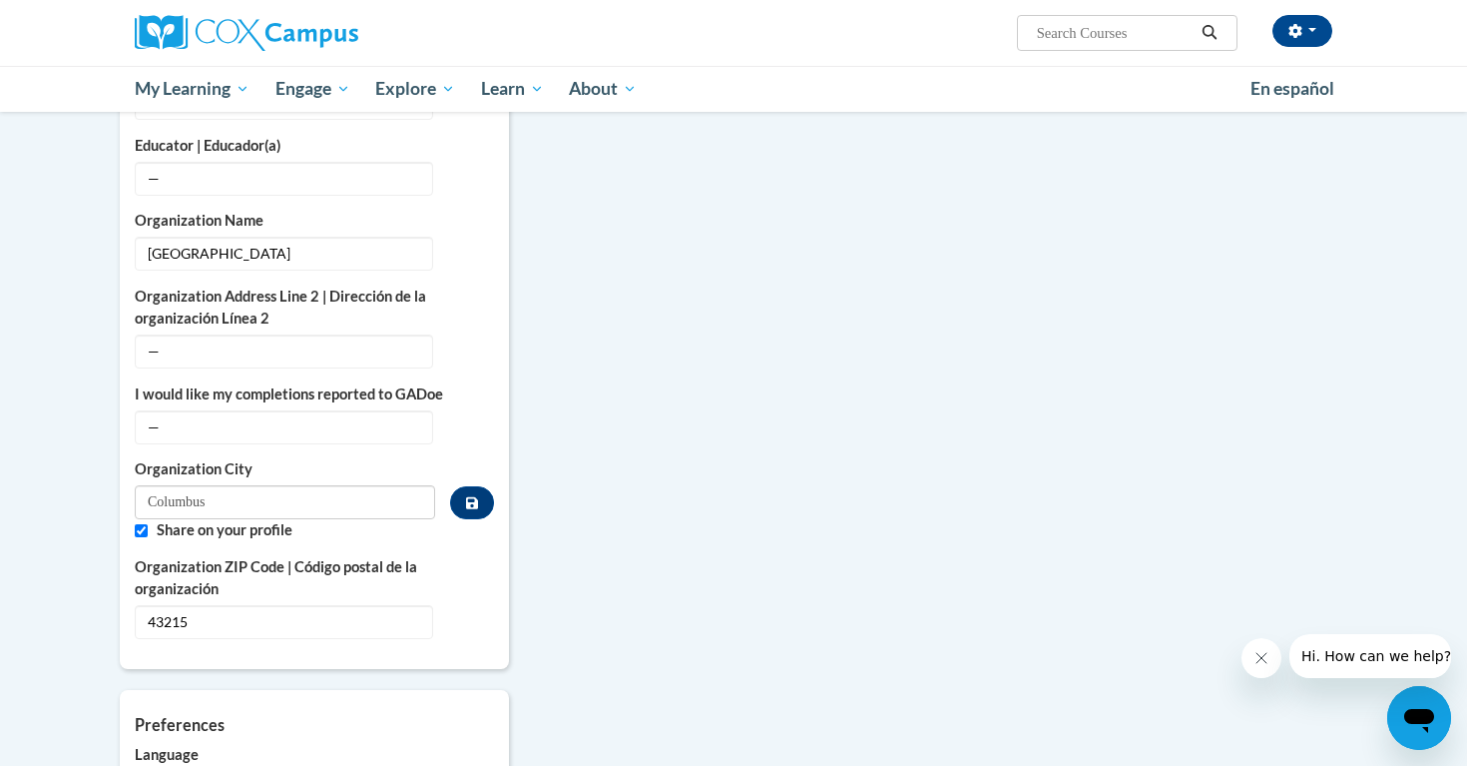
click at [82, 411] on body "[PERSON_NAME] (Eastern Daylight Time GMT-0400 ) My Profile Inbox My Transcripts…" at bounding box center [733, 166] width 1467 height 2743
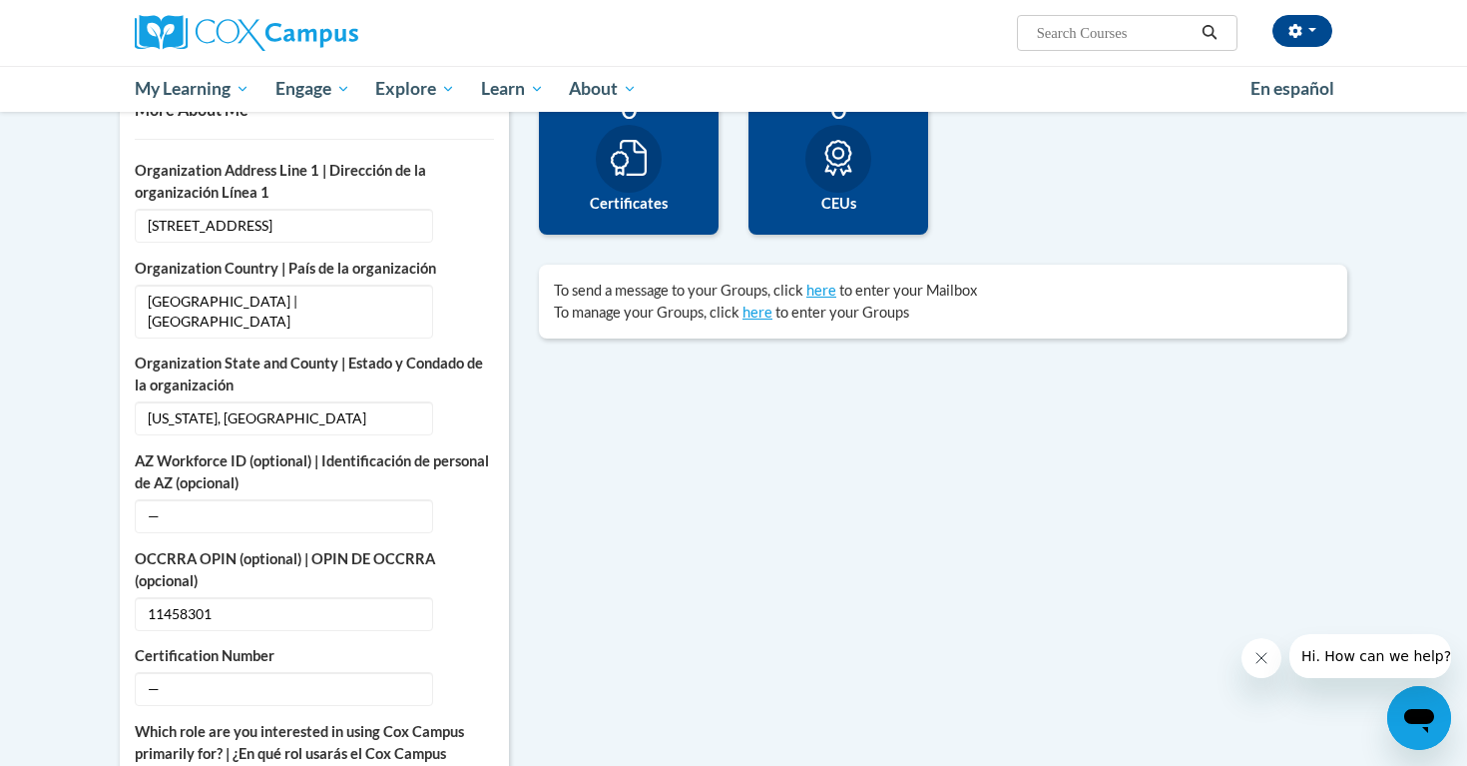
scroll to position [0, 0]
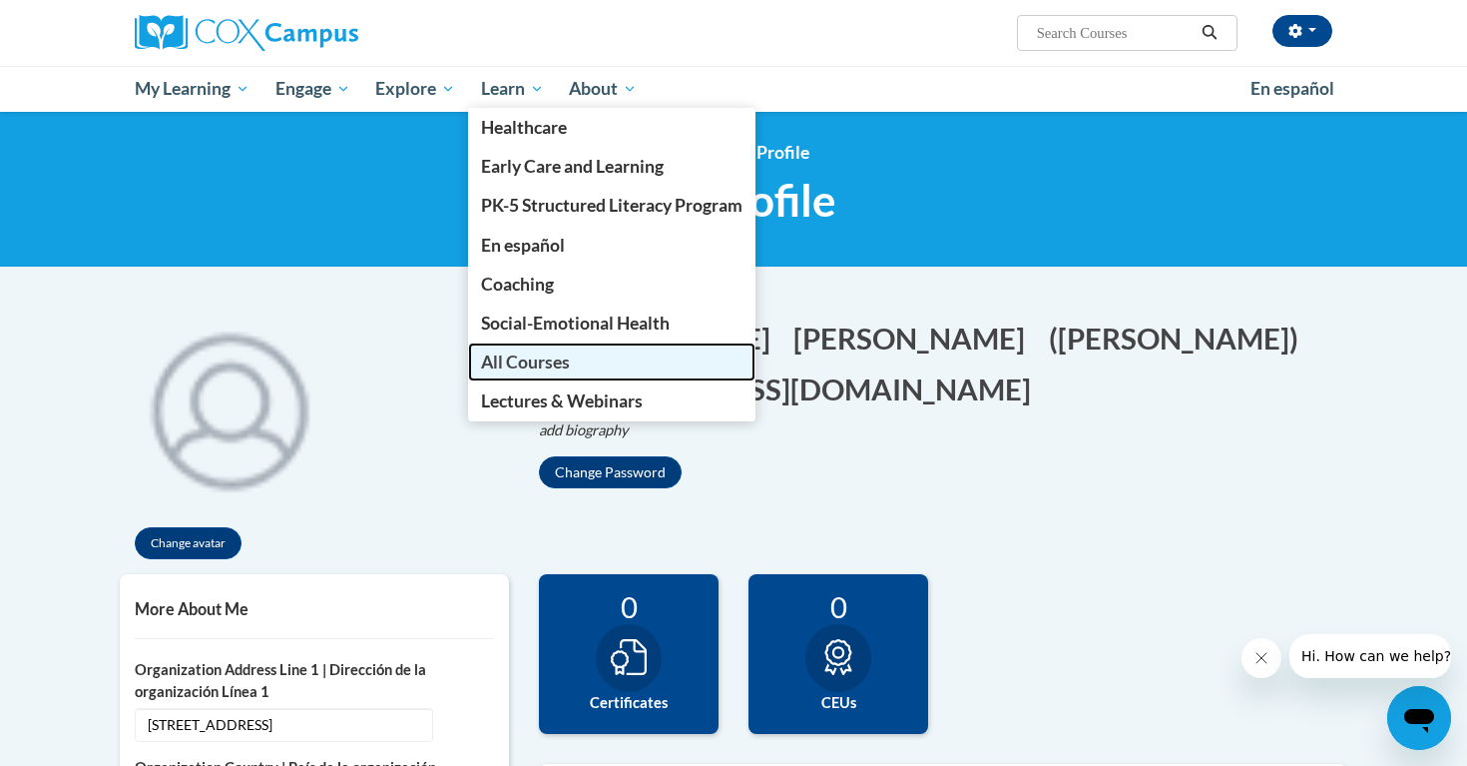
click at [532, 354] on span "All Courses" at bounding box center [525, 361] width 89 height 21
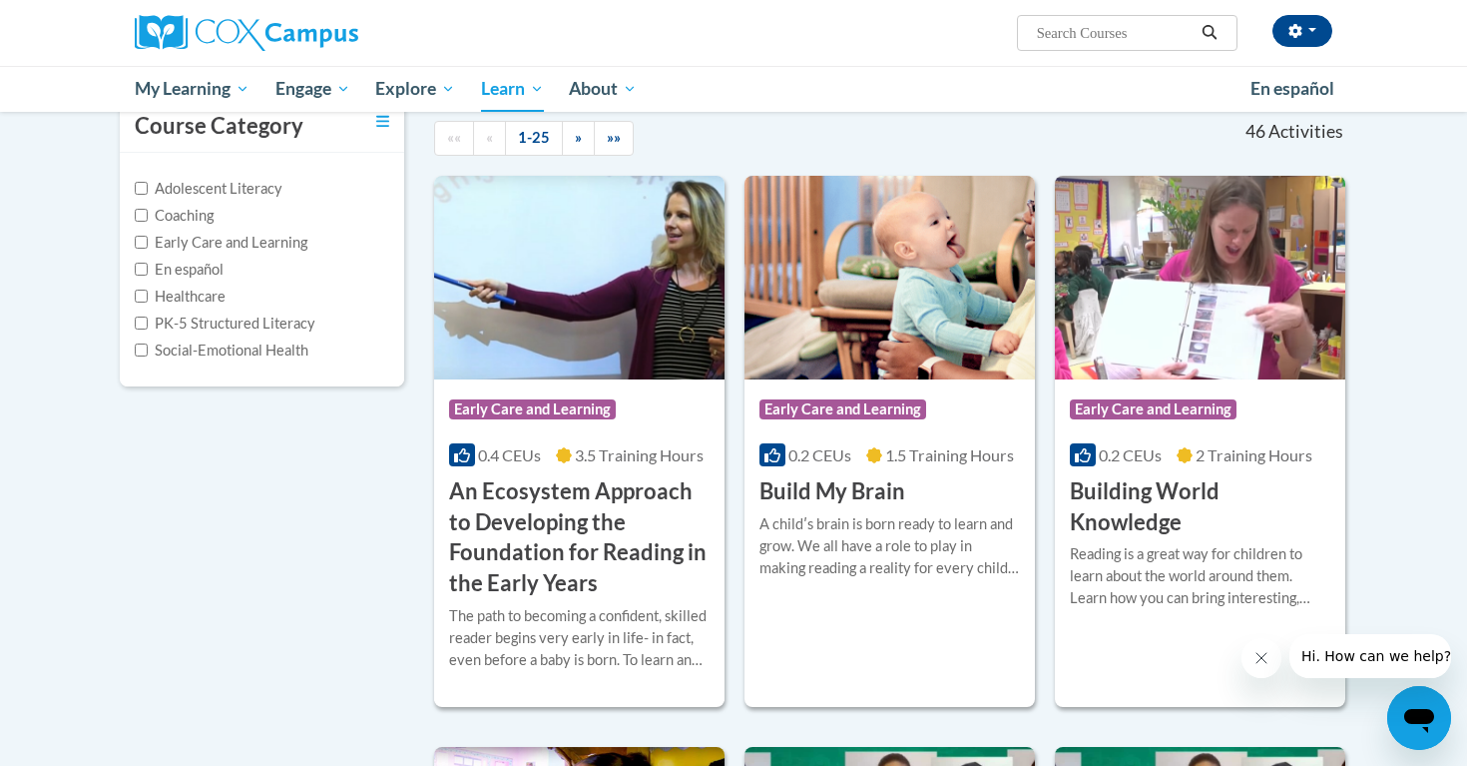
scroll to position [240, 0]
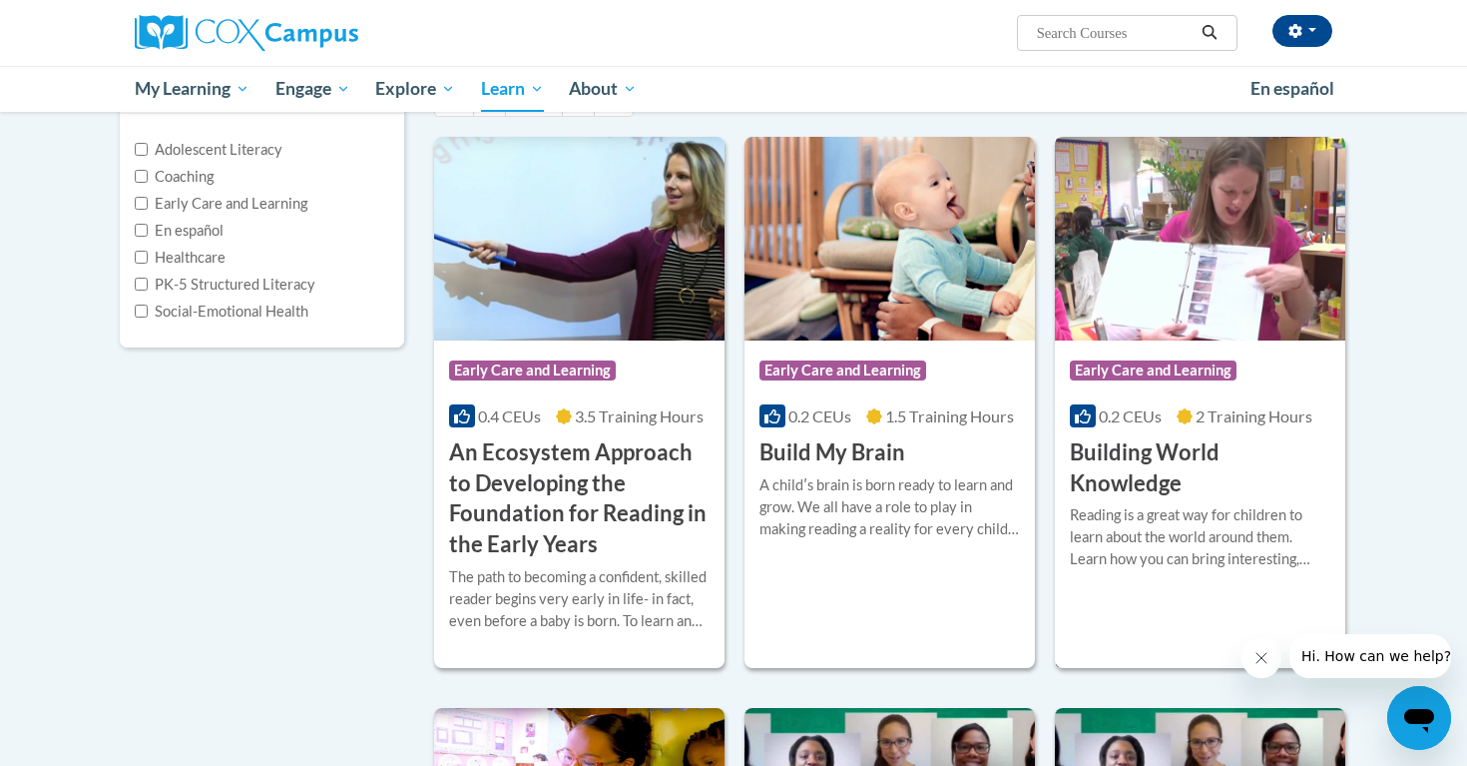
click at [1134, 369] on span "Early Care and Learning" at bounding box center [1153, 370] width 167 height 20
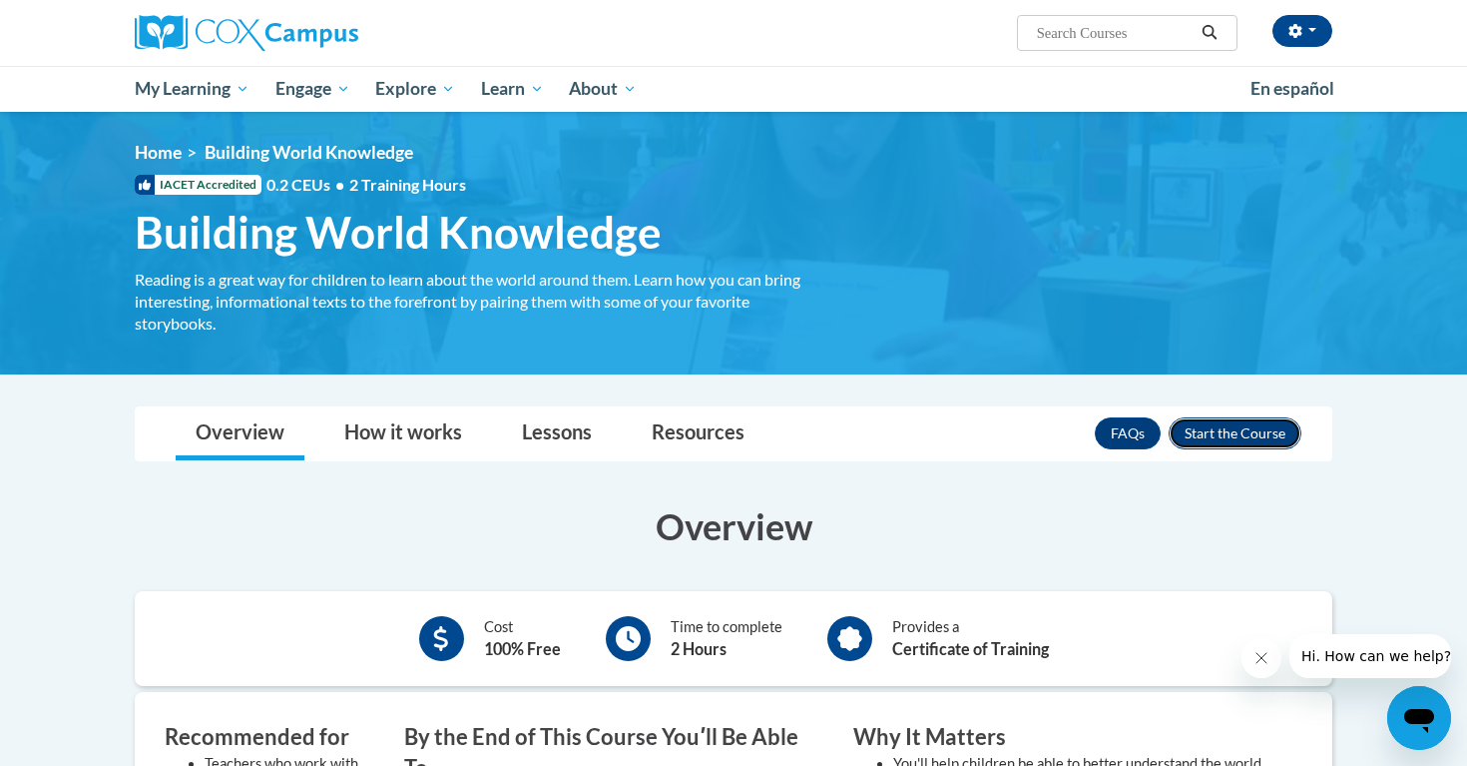
click at [1238, 434] on button "Enroll" at bounding box center [1235, 433] width 133 height 32
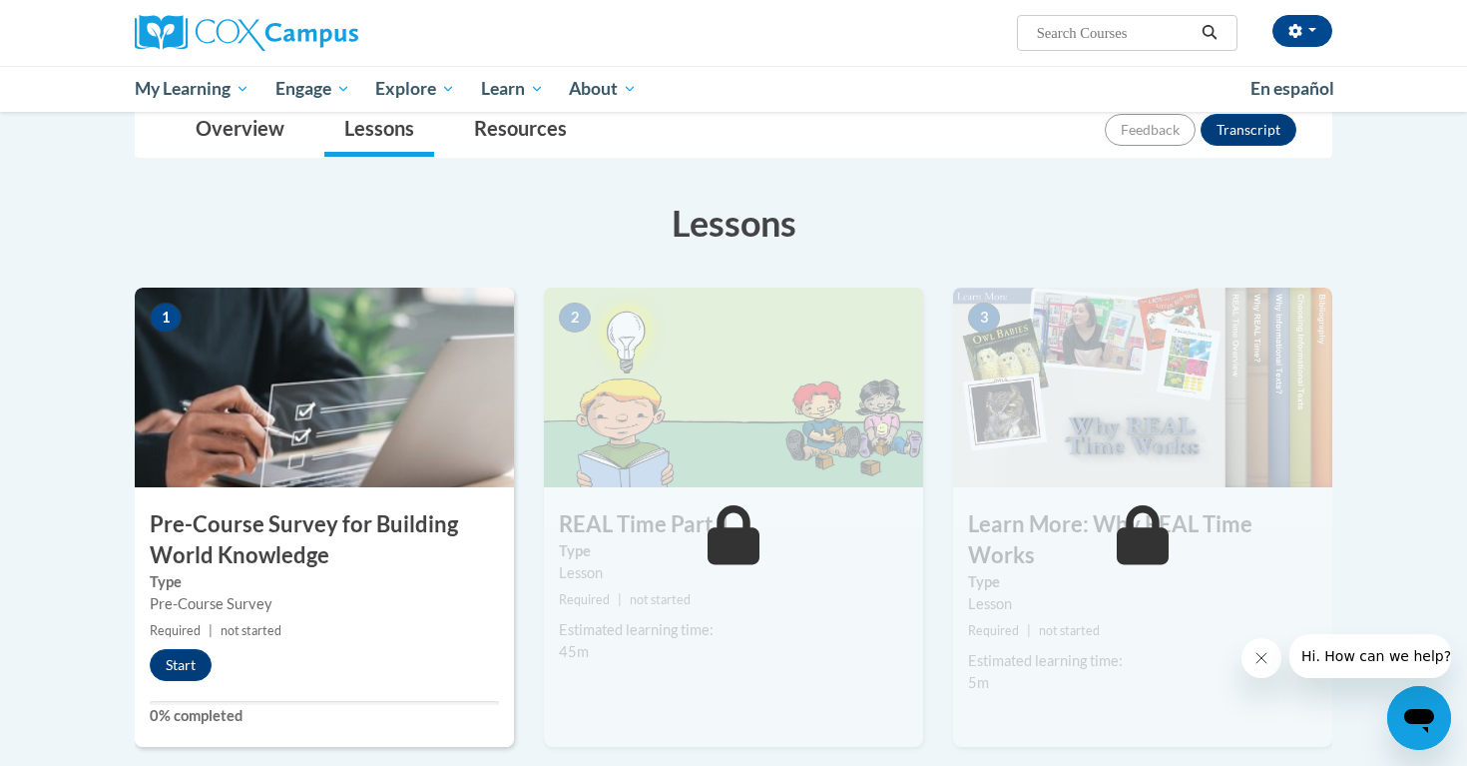
scroll to position [235, 0]
click at [179, 663] on button "Start" at bounding box center [181, 664] width 62 height 32
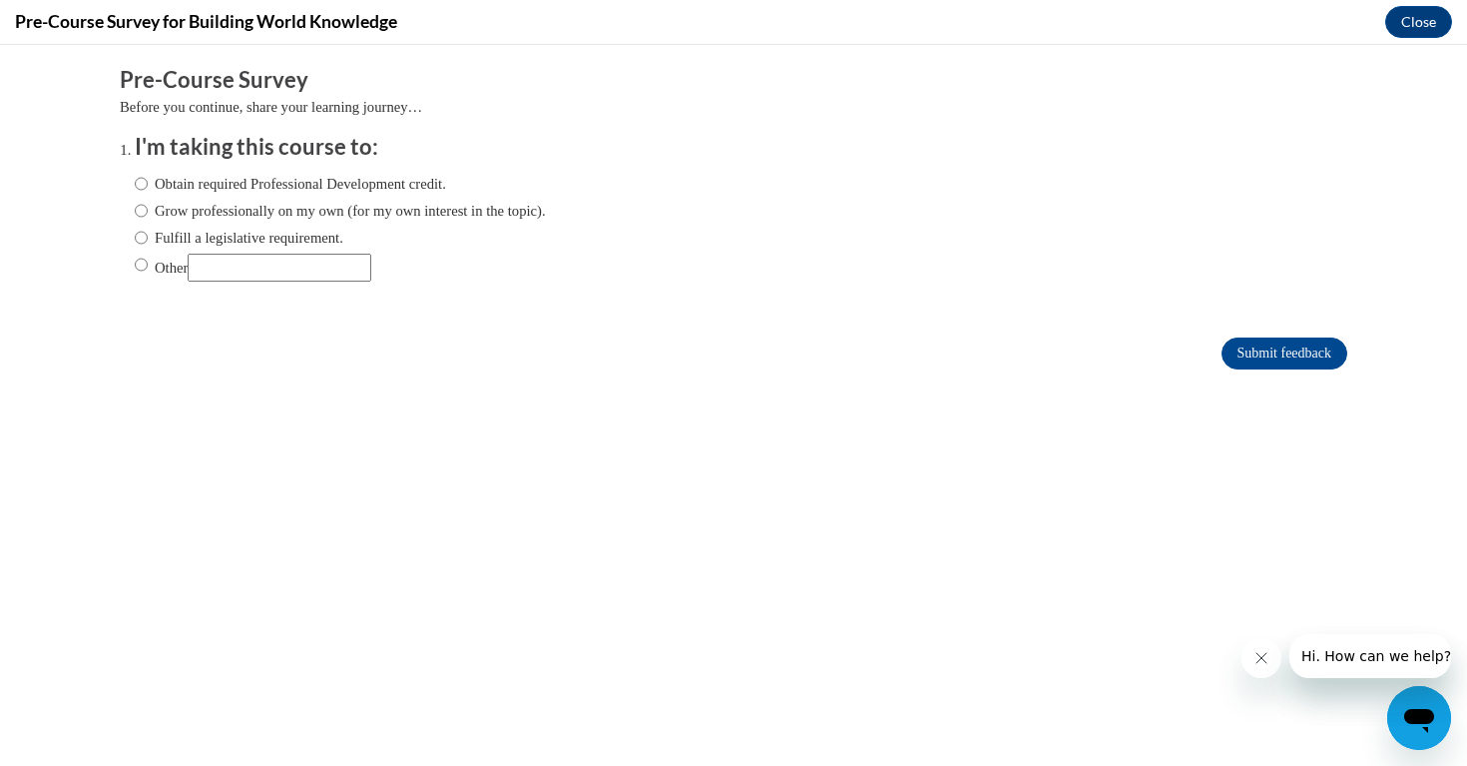
scroll to position [0, 0]
click at [143, 180] on input "Obtain required Professional Development credit." at bounding box center [141, 184] width 13 height 22
radio input "true"
click at [1255, 356] on input "Submit feedback" at bounding box center [1285, 353] width 126 height 32
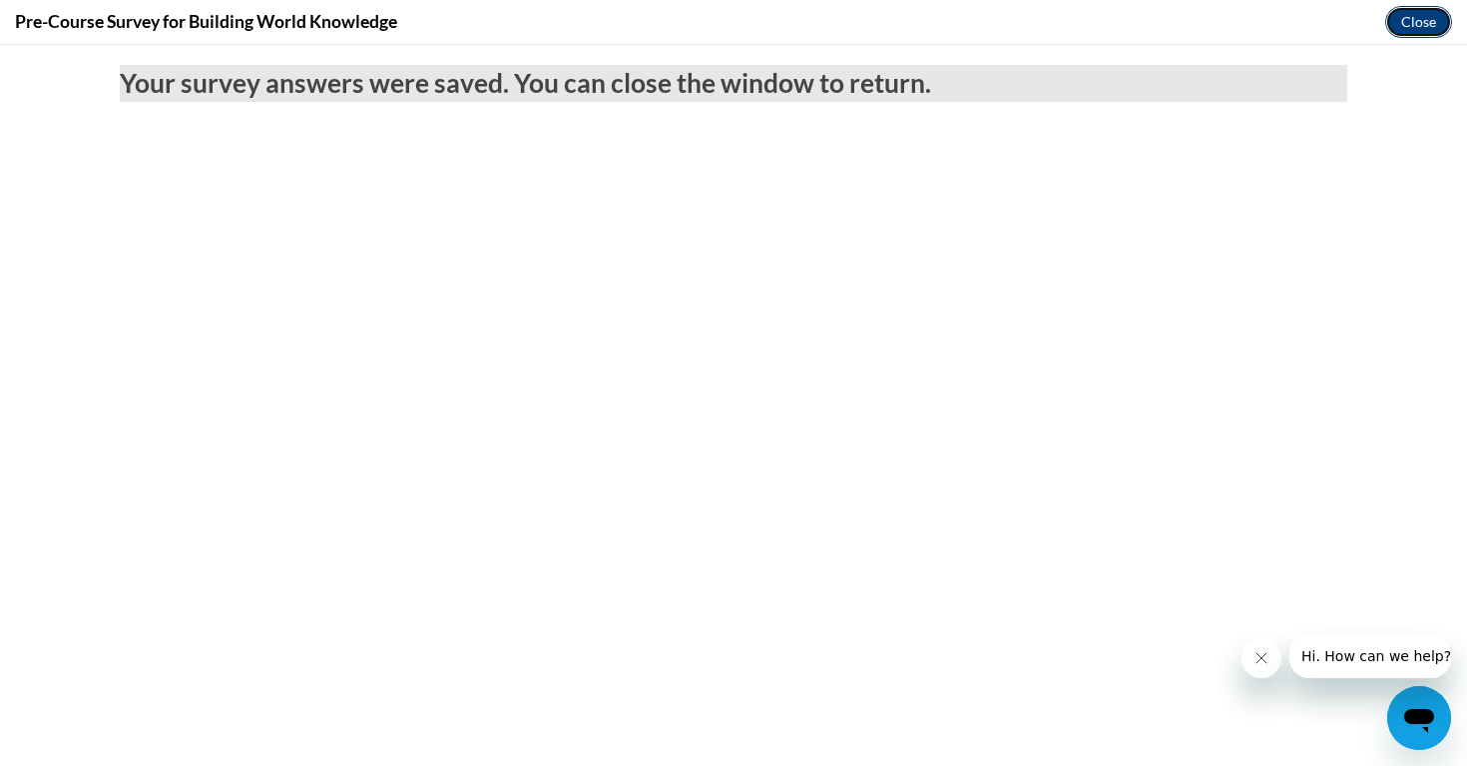
click at [1415, 27] on button "Close" at bounding box center [1418, 22] width 67 height 32
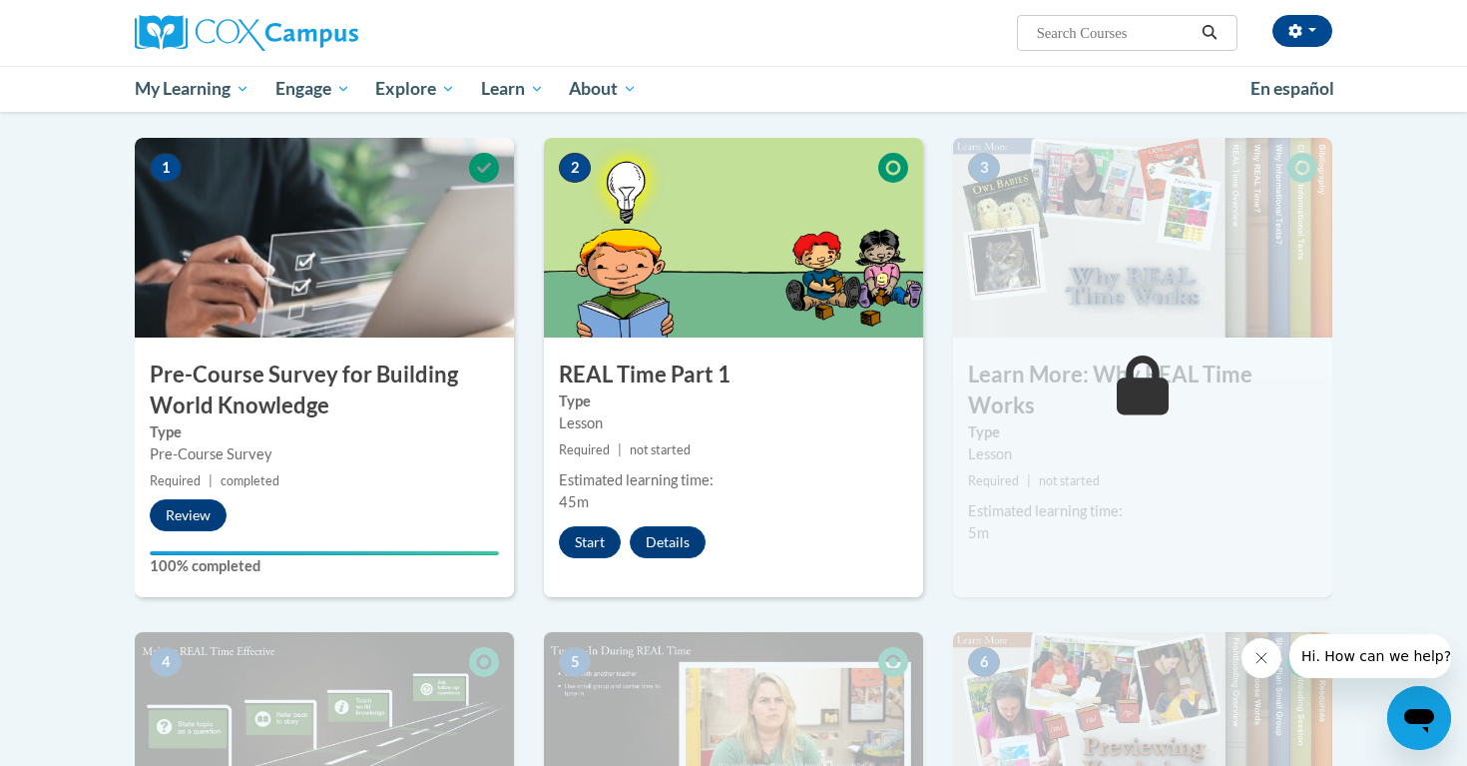
scroll to position [385, 0]
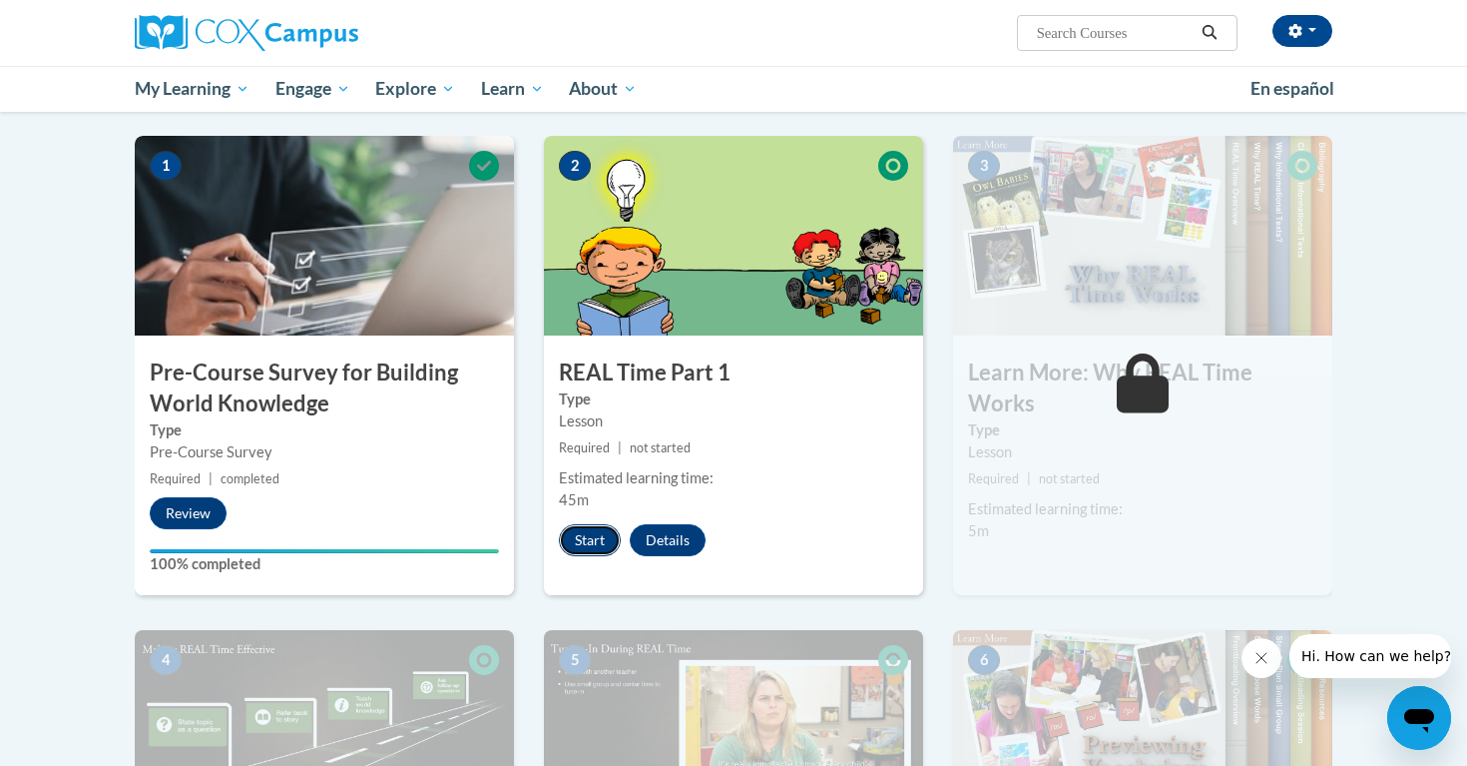
click at [590, 540] on button "Start" at bounding box center [590, 540] width 62 height 32
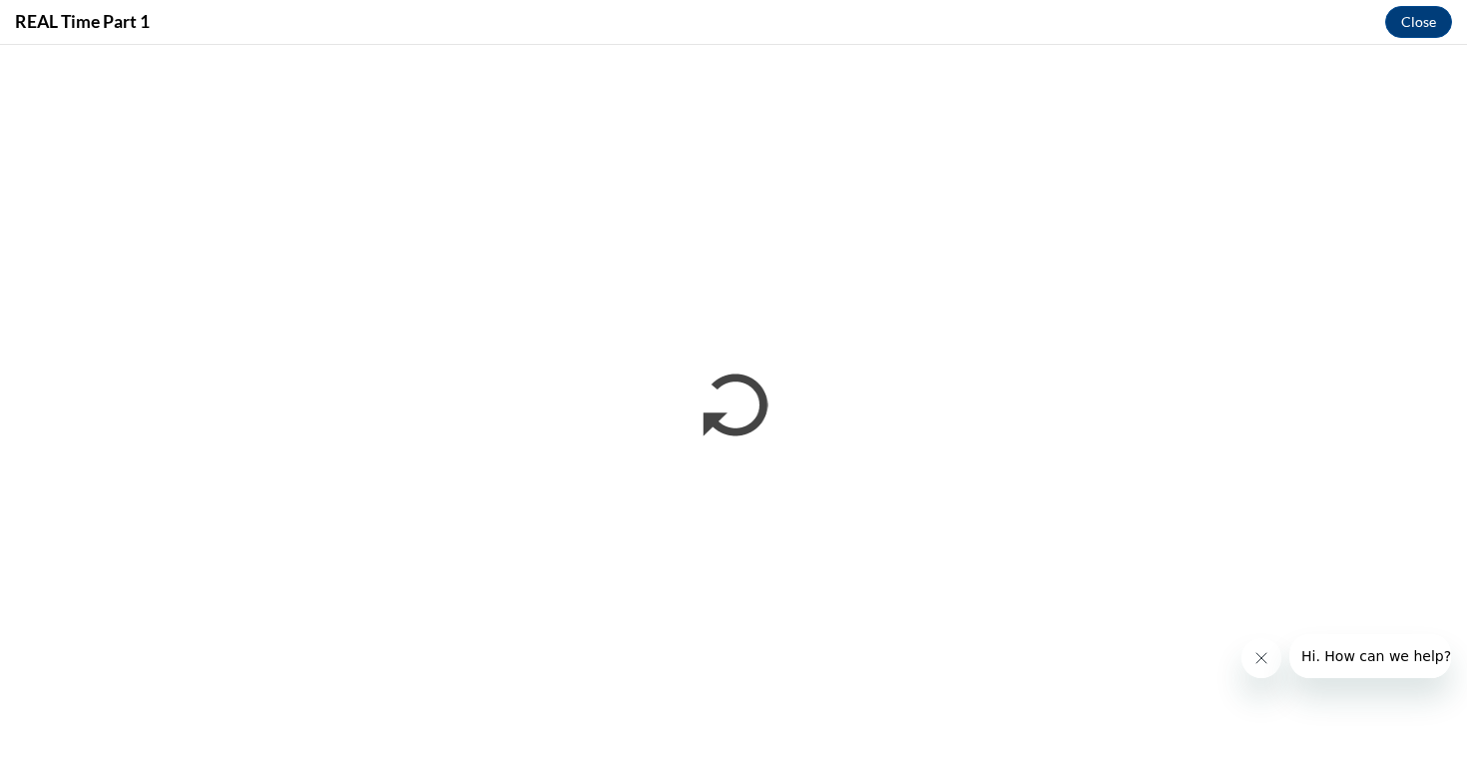
scroll to position [0, 0]
click at [1258, 656] on icon "Close message from company" at bounding box center [1262, 658] width 16 height 16
